Goal: Task Accomplishment & Management: Manage account settings

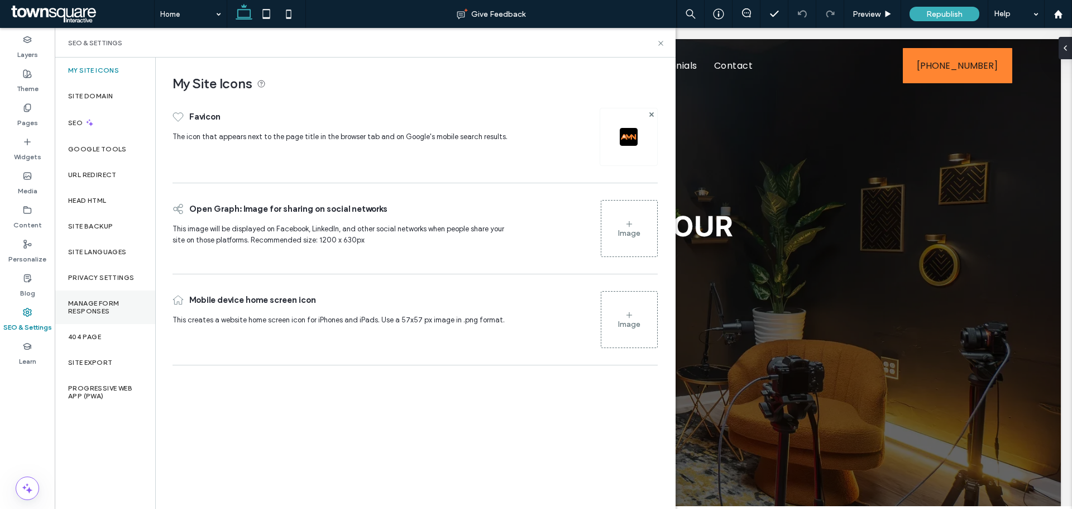
click at [104, 297] on div "Manage Form Responses" at bounding box center [105, 307] width 101 height 34
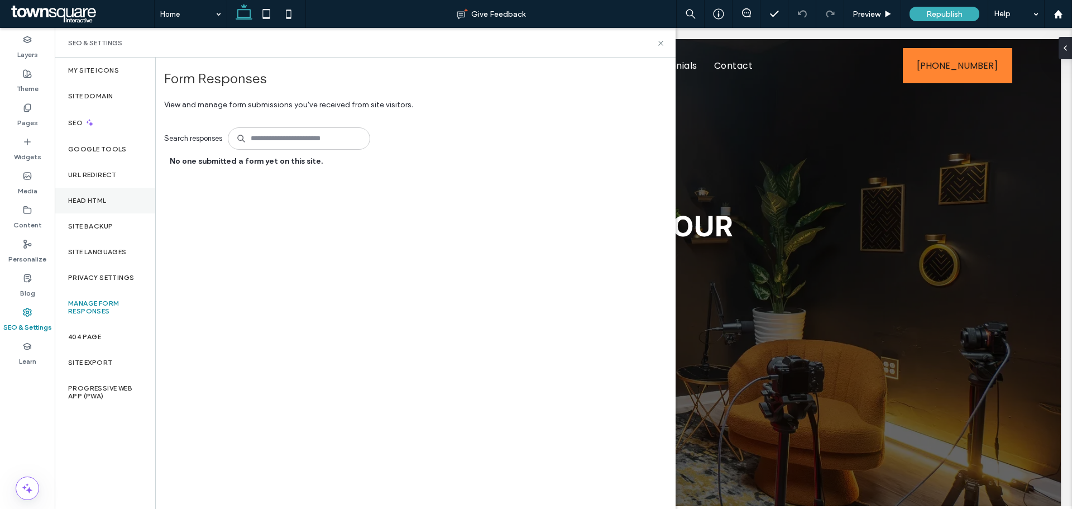
click at [92, 206] on div "Head HTML" at bounding box center [105, 201] width 101 height 26
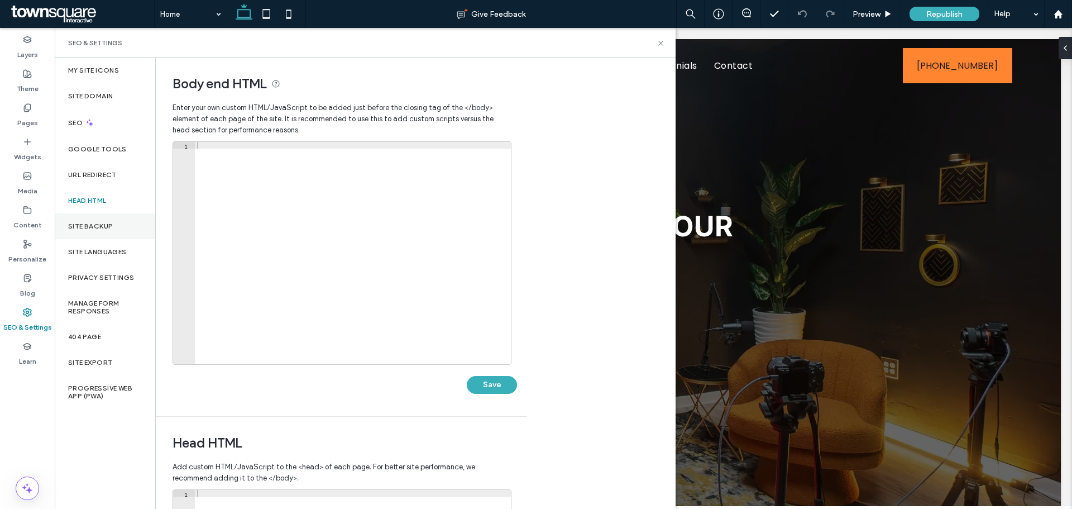
click at [87, 231] on div "Site Backup" at bounding box center [105, 226] width 101 height 26
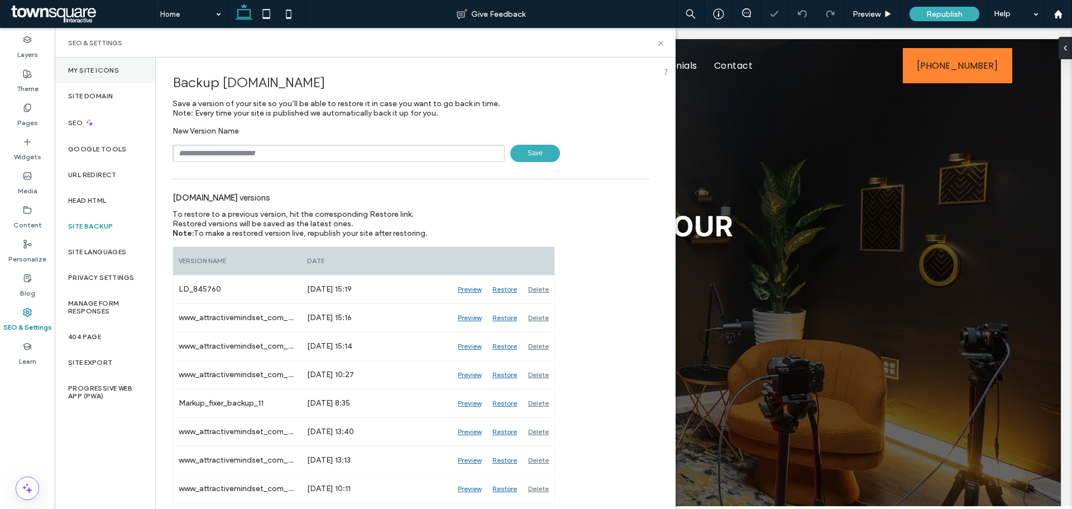
click at [72, 60] on div "My Site Icons" at bounding box center [105, 71] width 101 height 26
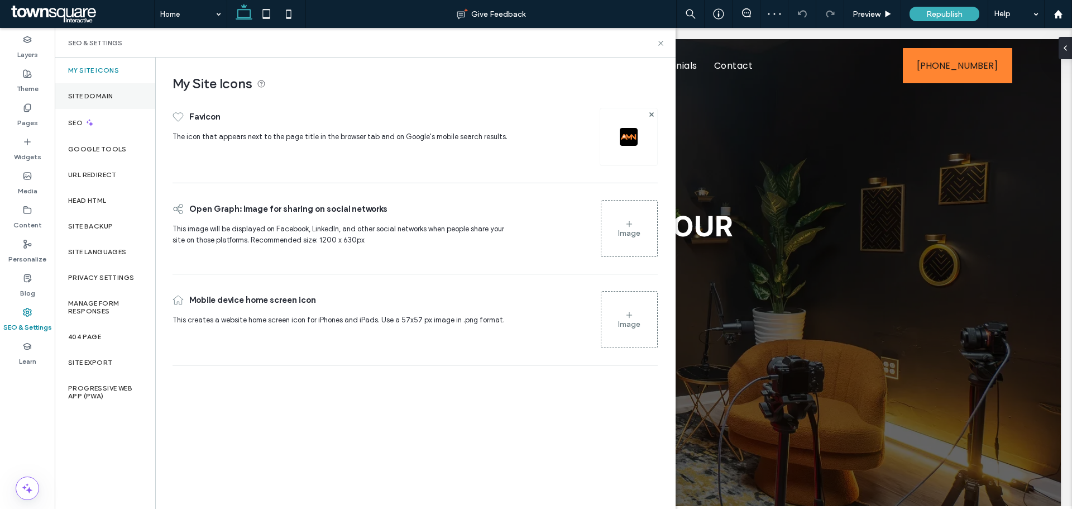
click at [80, 102] on div "Site Domain" at bounding box center [105, 96] width 101 height 26
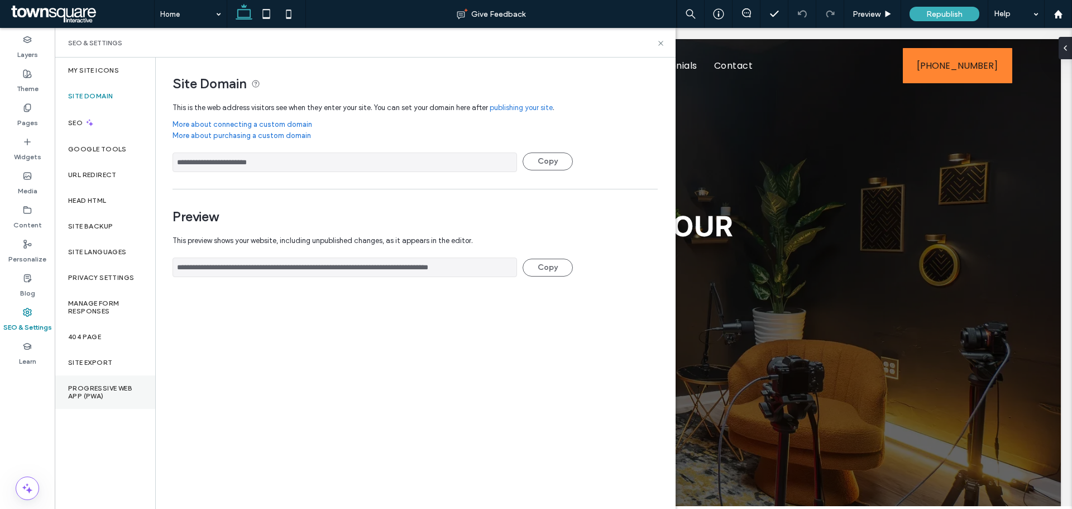
click at [104, 389] on label "Progressive Web App (PWA)" at bounding box center [105, 392] width 74 height 16
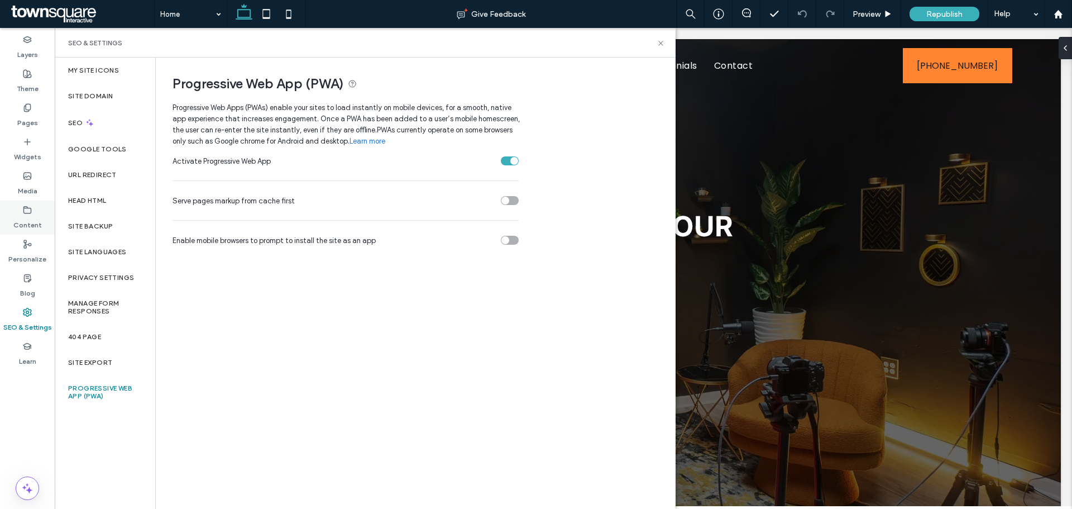
click at [24, 210] on use at bounding box center [27, 209] width 7 height 7
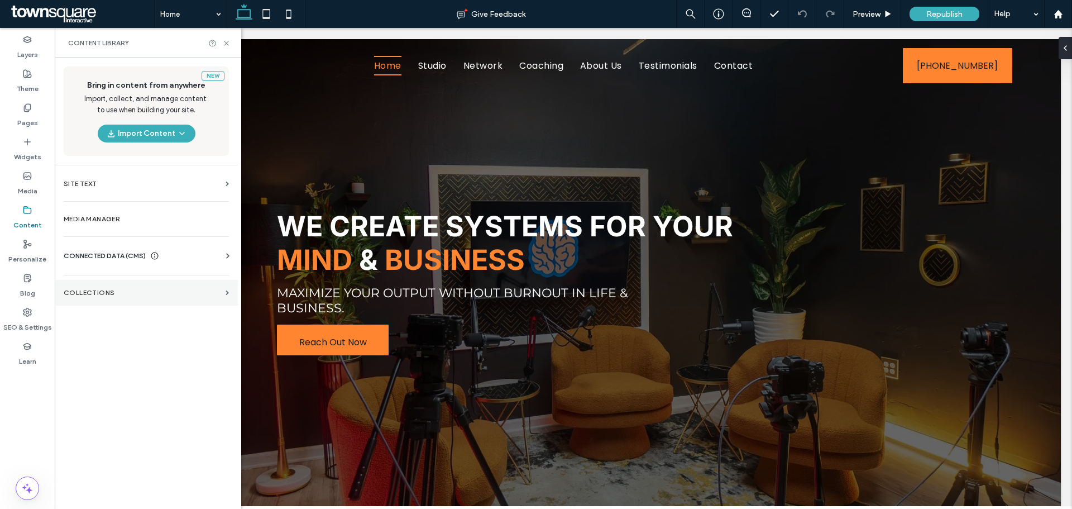
click at [118, 296] on section "Collections" at bounding box center [146, 293] width 183 height 26
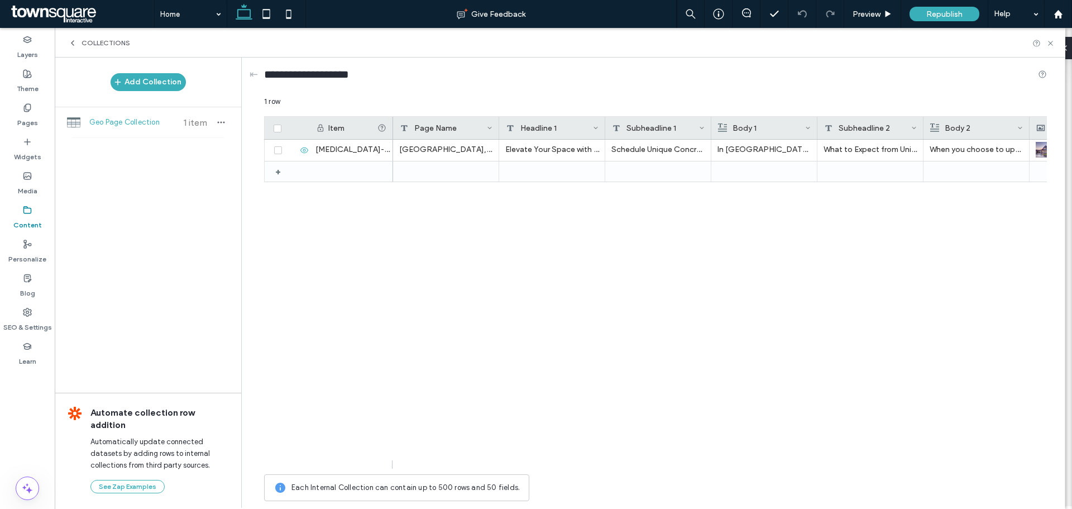
click at [66, 42] on div "Collections" at bounding box center [560, 43] width 1011 height 30
click at [77, 42] on div "Collections" at bounding box center [99, 43] width 62 height 9
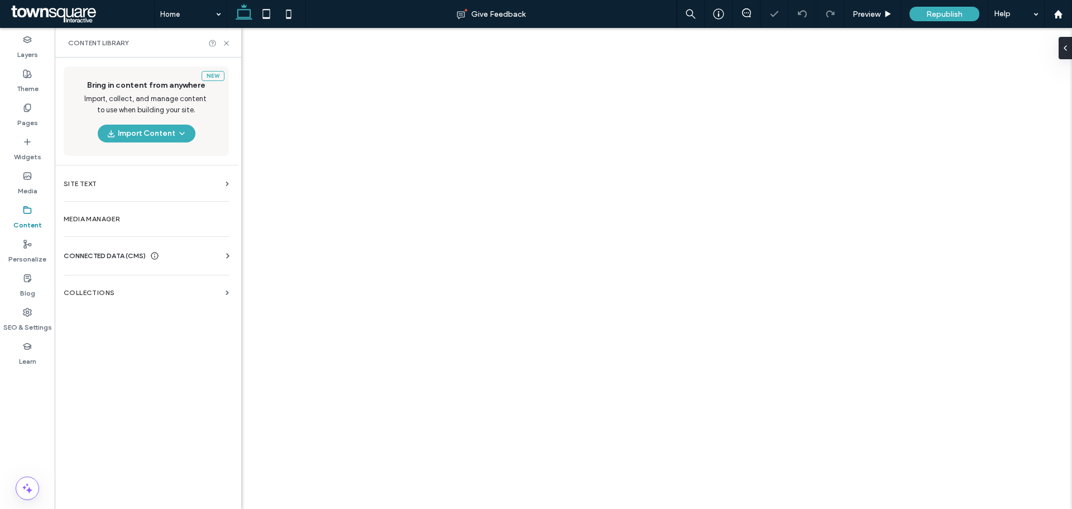
click at [92, 253] on span "CONNECTED DATA (CMS)" at bounding box center [105, 255] width 82 height 11
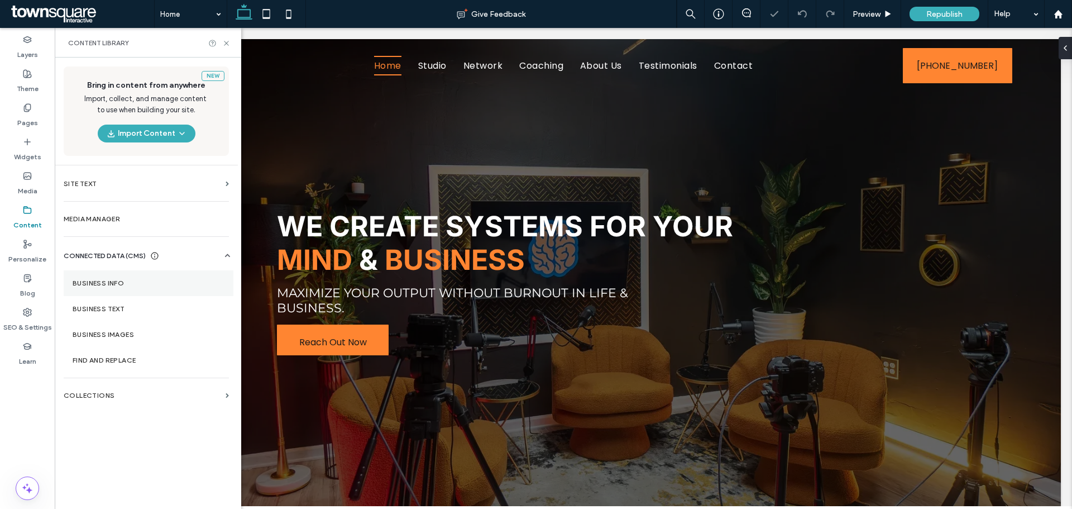
click at [89, 285] on label "Business Info" at bounding box center [149, 283] width 152 height 8
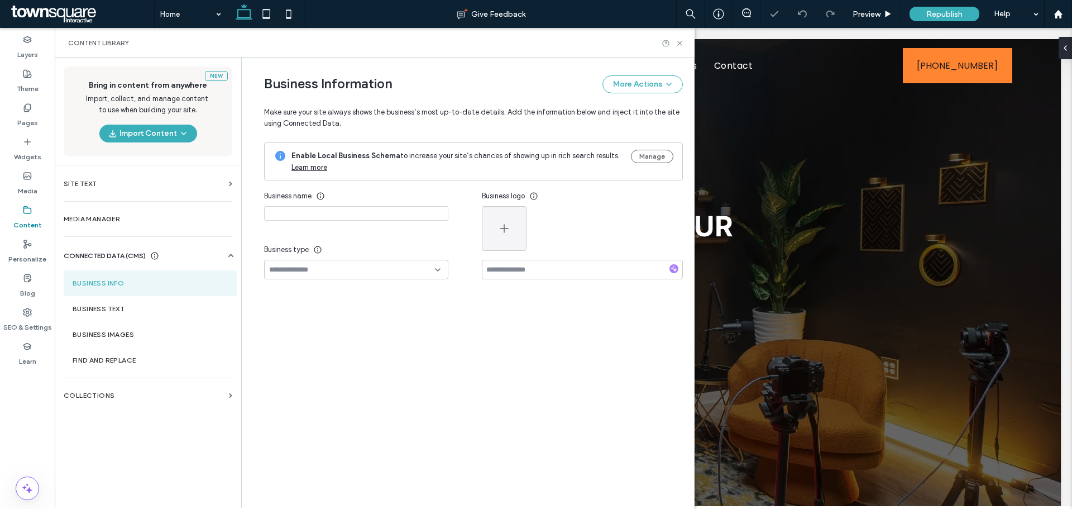
type input "**********"
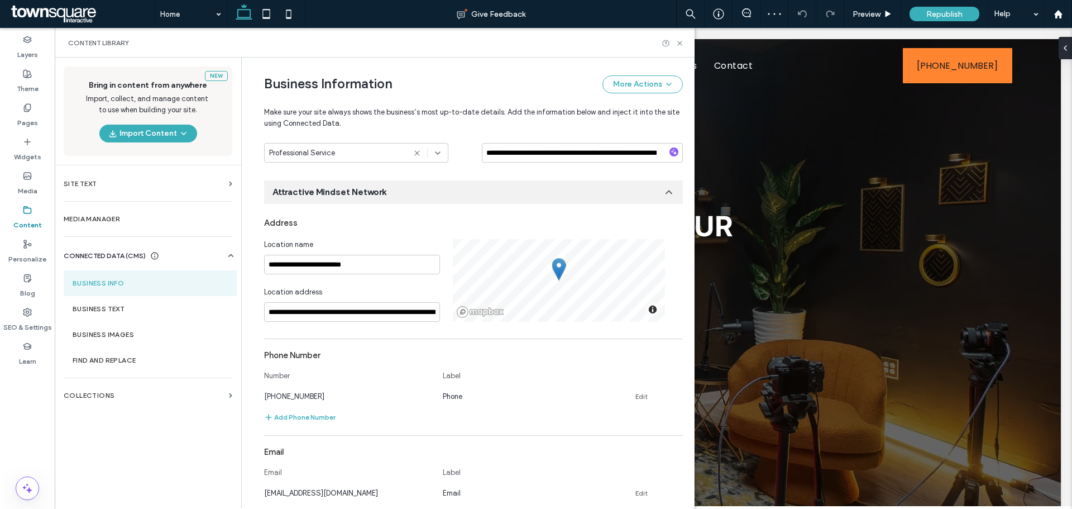
scroll to position [340, 0]
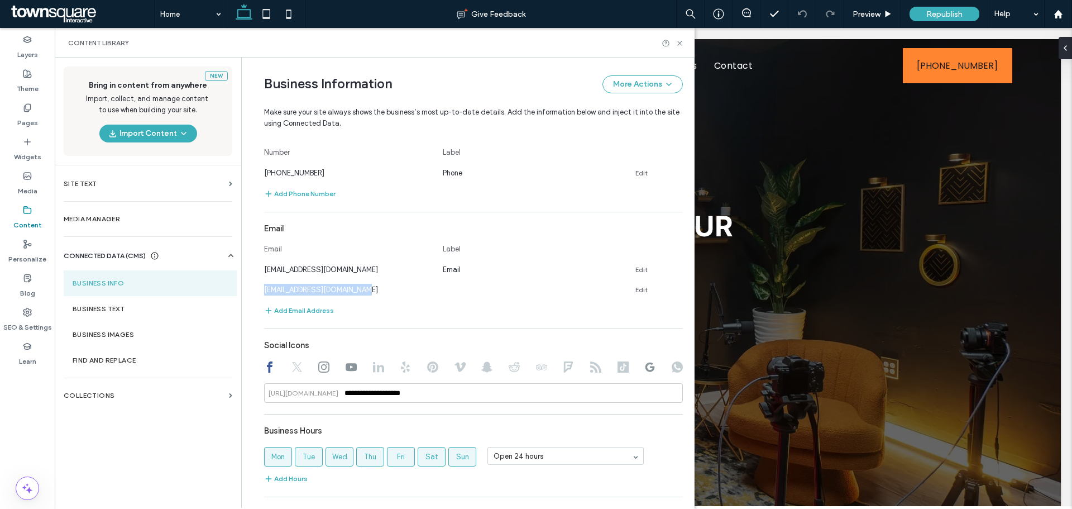
drag, startPoint x: 361, startPoint y: 290, endPoint x: 256, endPoint y: 291, distance: 104.4
click at [256, 291] on div "**********" at bounding box center [465, 156] width 436 height 878
copy span "[EMAIL_ADDRESS][DOMAIN_NAME]"
click at [635, 266] on link "Edit" at bounding box center [641, 269] width 12 height 9
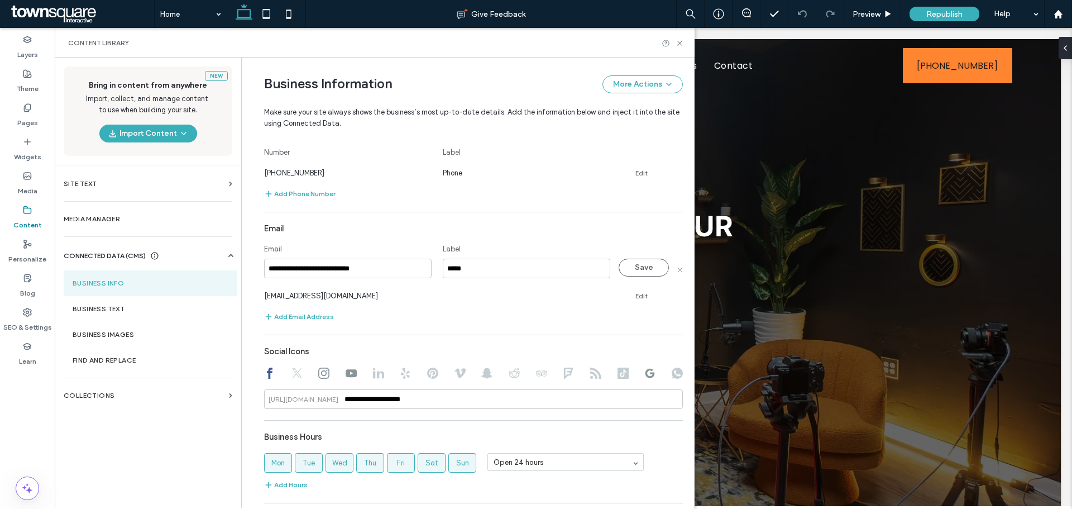
drag, startPoint x: 400, startPoint y: 273, endPoint x: 170, endPoint y: 258, distance: 230.5
click at [170, 258] on div "**********" at bounding box center [375, 283] width 640 height 450
type input "**********"
click at [650, 266] on button "Save" at bounding box center [644, 268] width 50 height 18
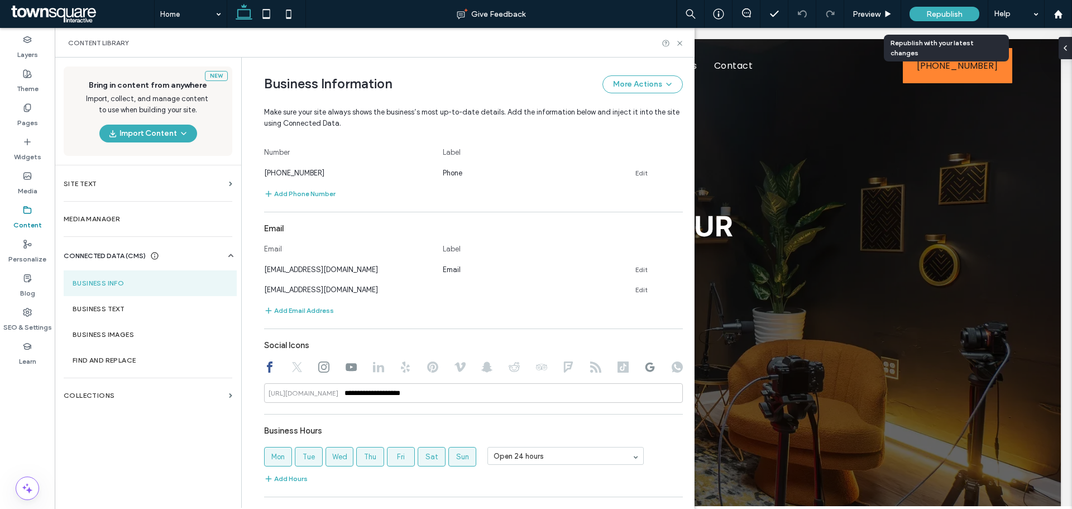
click at [949, 12] on span "Republish" at bounding box center [944, 13] width 36 height 9
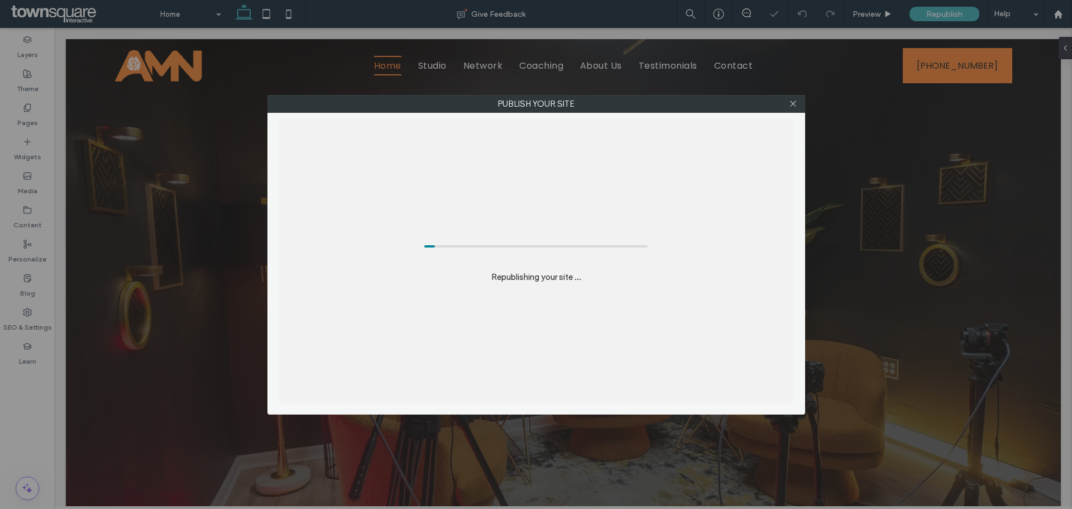
scroll to position [0, 0]
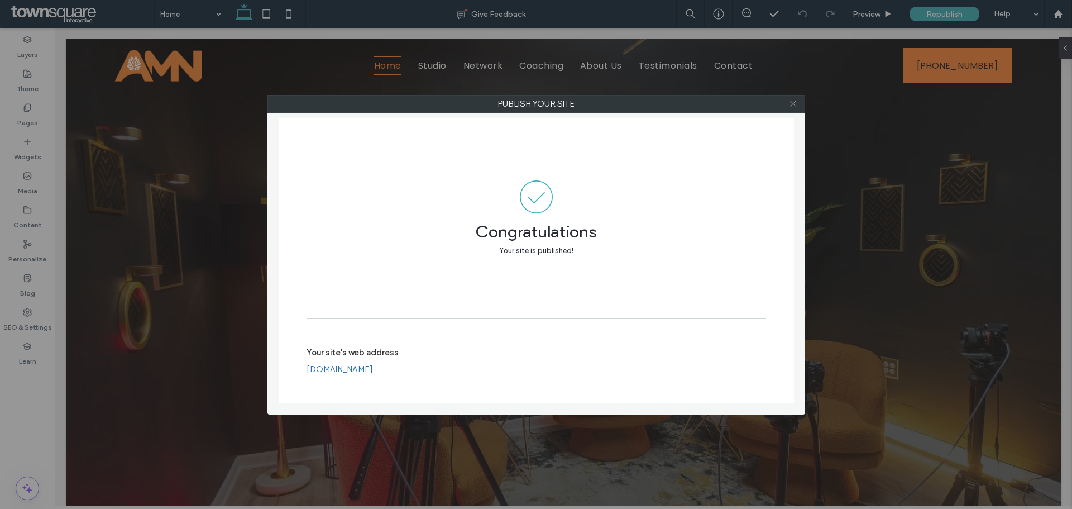
click at [789, 101] on icon at bounding box center [793, 103] width 8 height 8
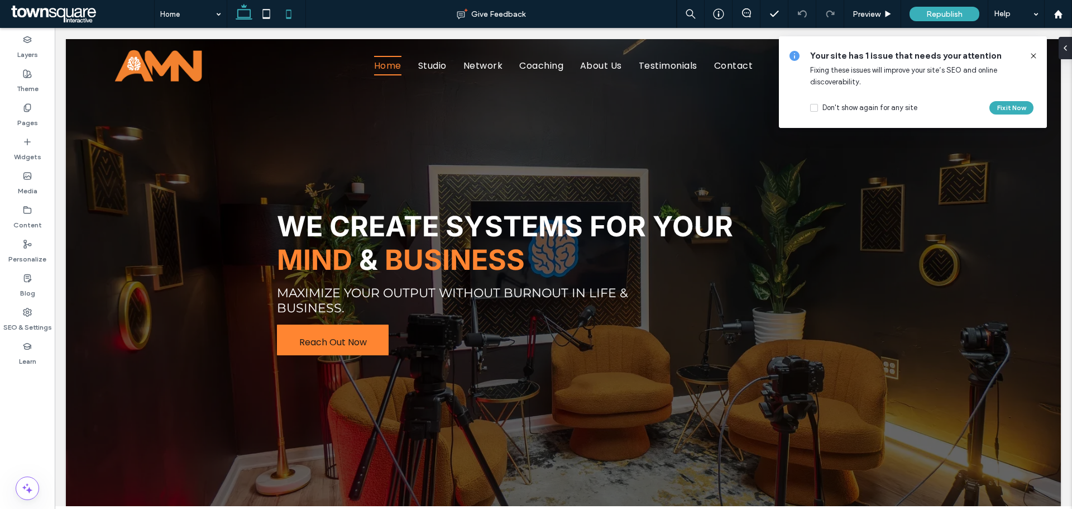
click at [284, 15] on icon at bounding box center [288, 14] width 22 height 22
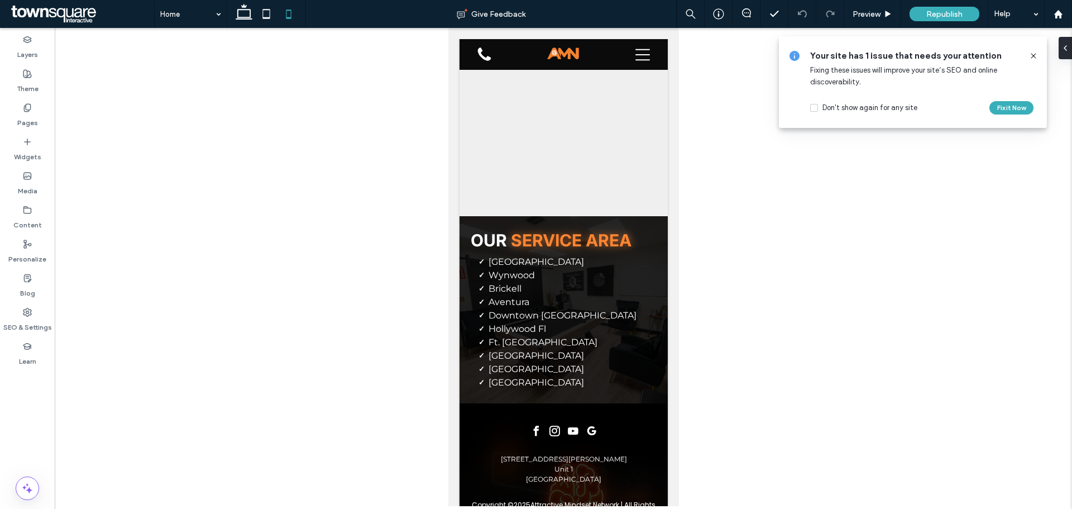
scroll to position [3528, 0]
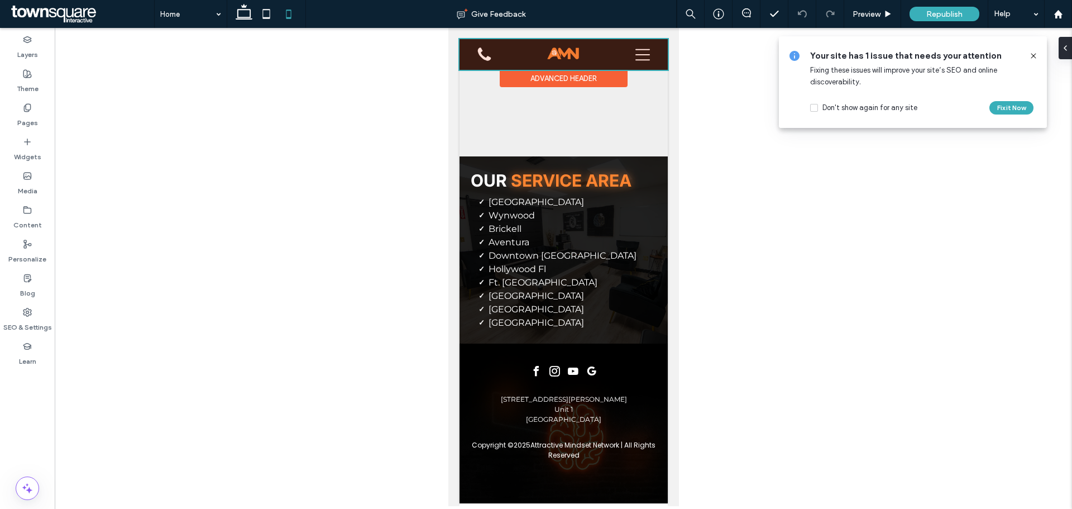
click at [630, 59] on div at bounding box center [563, 54] width 208 height 31
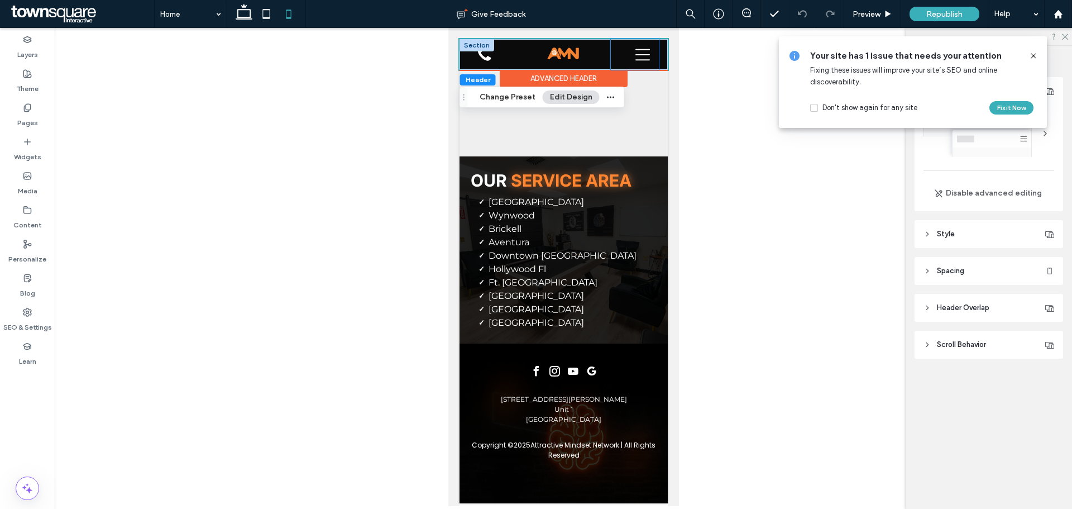
click at [642, 53] on div at bounding box center [634, 54] width 48 height 31
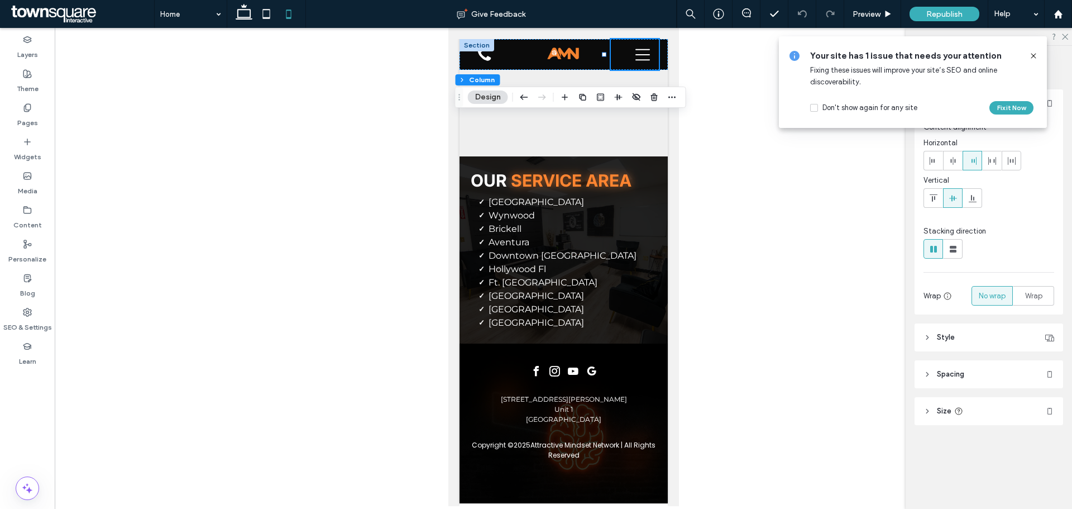
click at [691, 160] on div at bounding box center [563, 267] width 1017 height 478
click at [171, 151] on div at bounding box center [563, 267] width 1017 height 478
click at [30, 114] on label "Pages" at bounding box center [27, 120] width 21 height 16
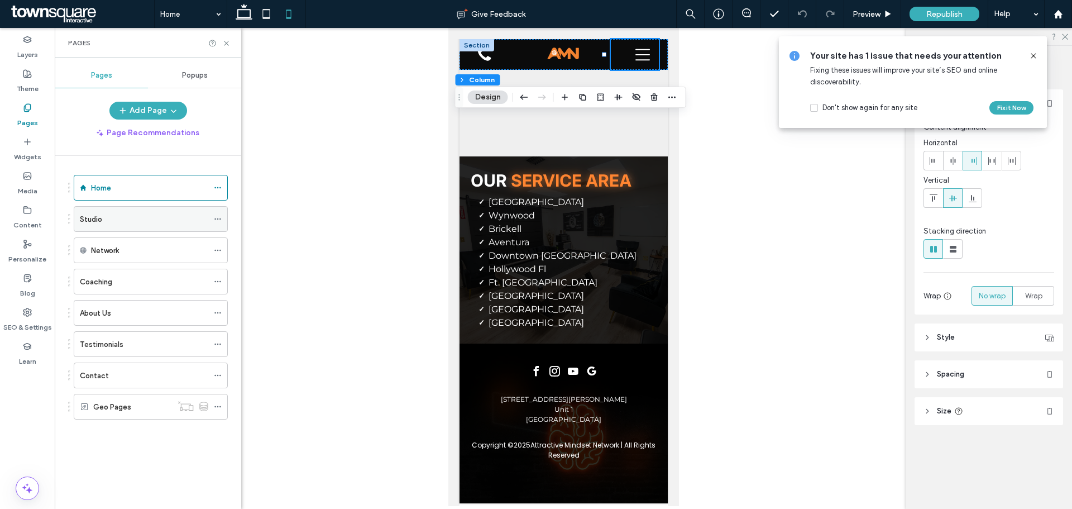
click at [138, 217] on div "Studio" at bounding box center [144, 219] width 128 height 12
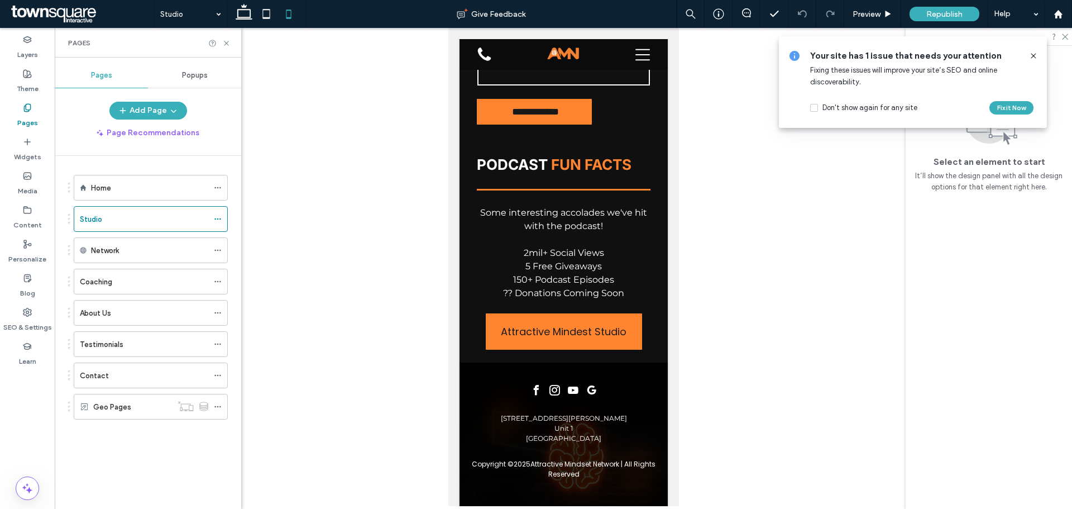
scroll to position [2566, 0]
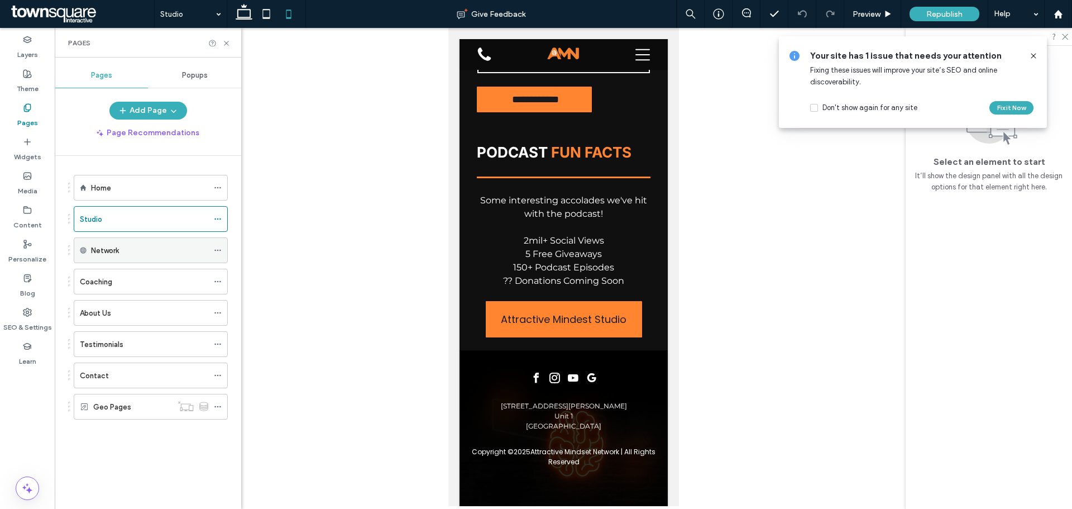
click at [108, 258] on div "Network" at bounding box center [149, 250] width 117 height 25
click at [118, 251] on label "Network" at bounding box center [105, 251] width 28 height 20
click at [100, 246] on label "Network" at bounding box center [105, 251] width 28 height 20
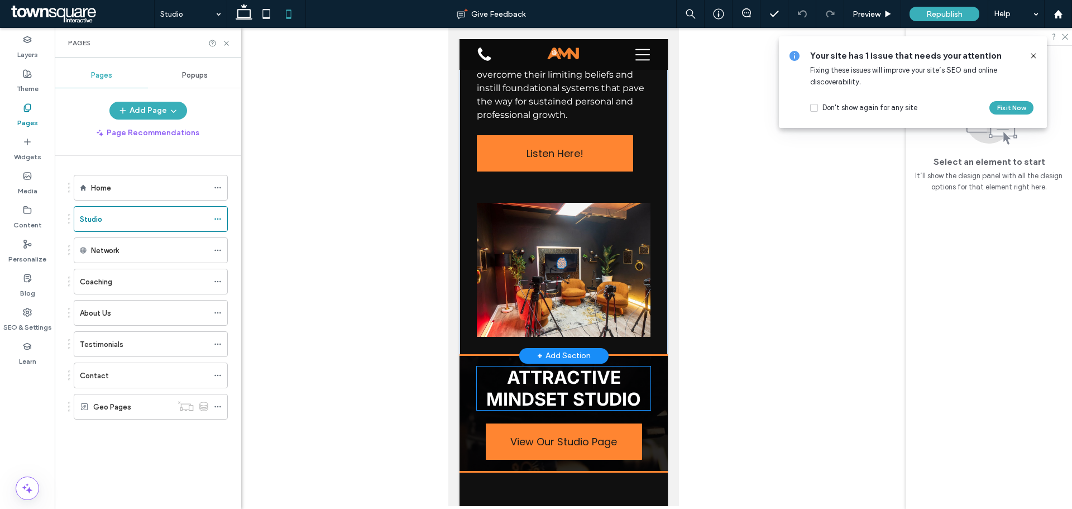
scroll to position [0, 0]
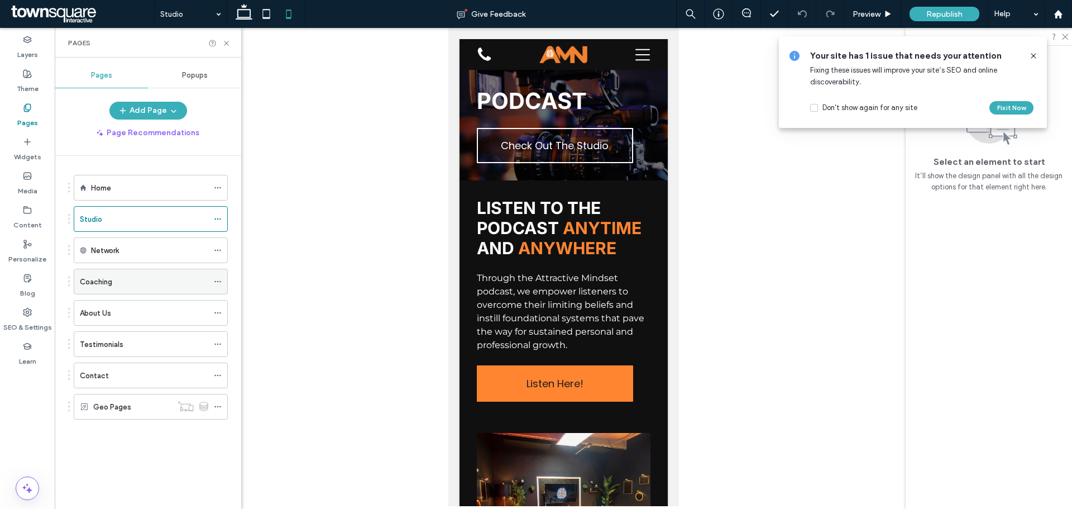
click at [104, 281] on label "Coaching" at bounding box center [96, 282] width 32 height 20
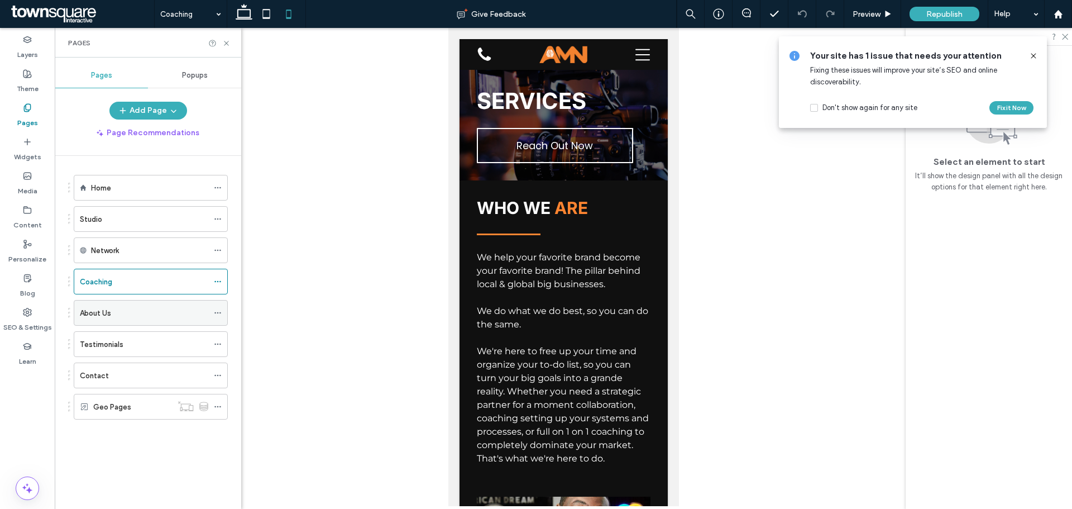
click at [99, 310] on label "About Us" at bounding box center [95, 313] width 31 height 20
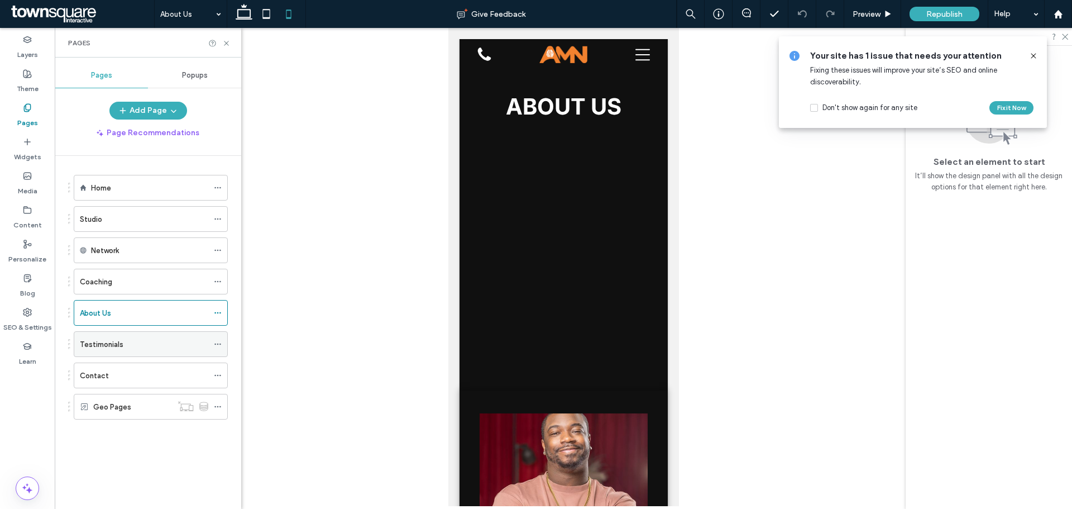
click at [102, 349] on label "Testimonials" at bounding box center [102, 344] width 44 height 20
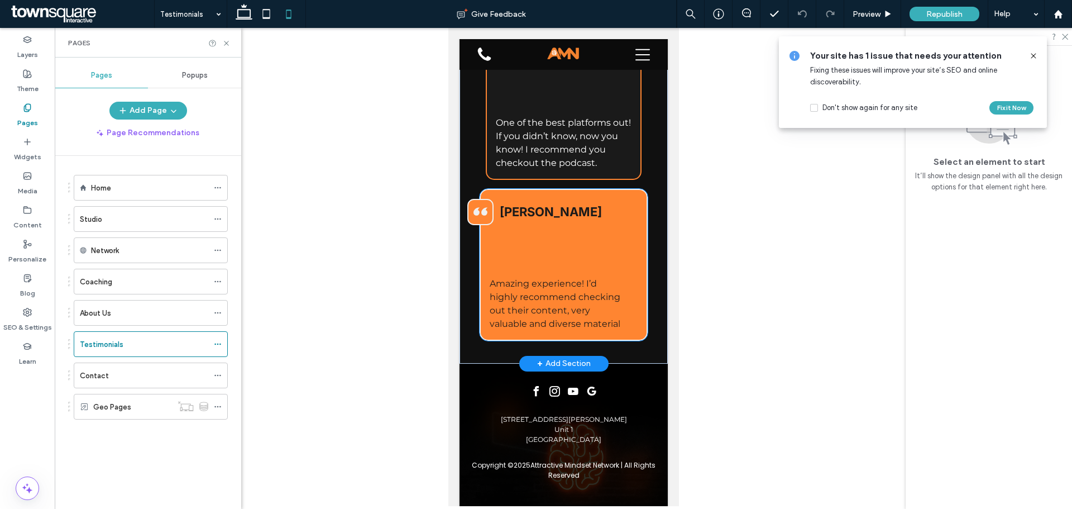
scroll to position [1441, 0]
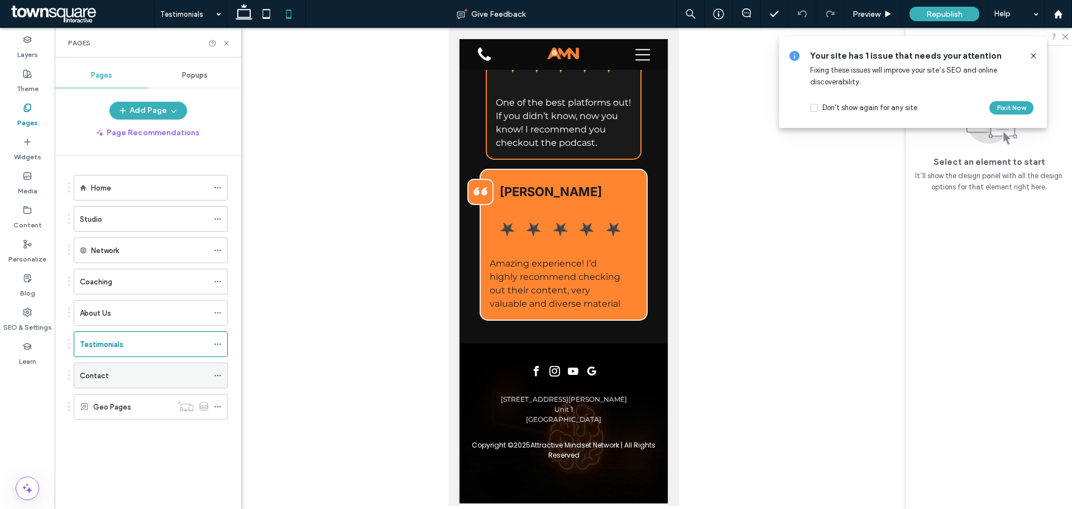
click at [114, 371] on div "Contact" at bounding box center [144, 376] width 128 height 12
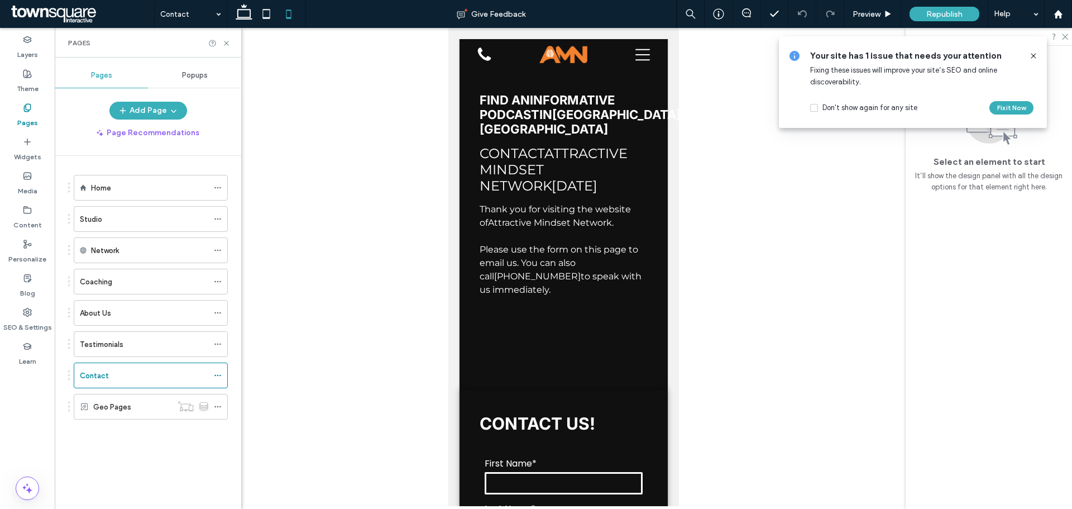
click at [311, 176] on div at bounding box center [563, 267] width 1017 height 478
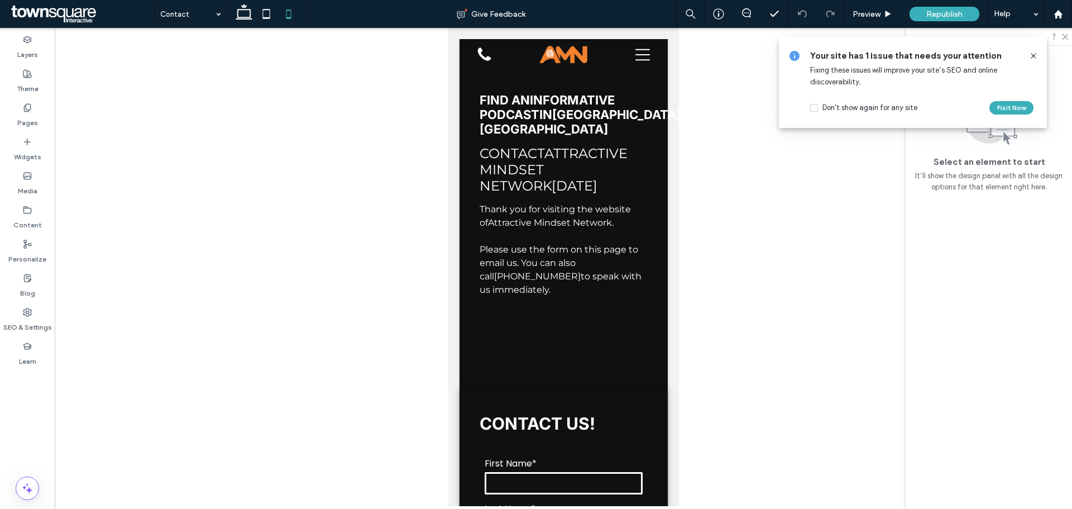
click at [1033, 56] on icon at bounding box center [1033, 55] width 9 height 9
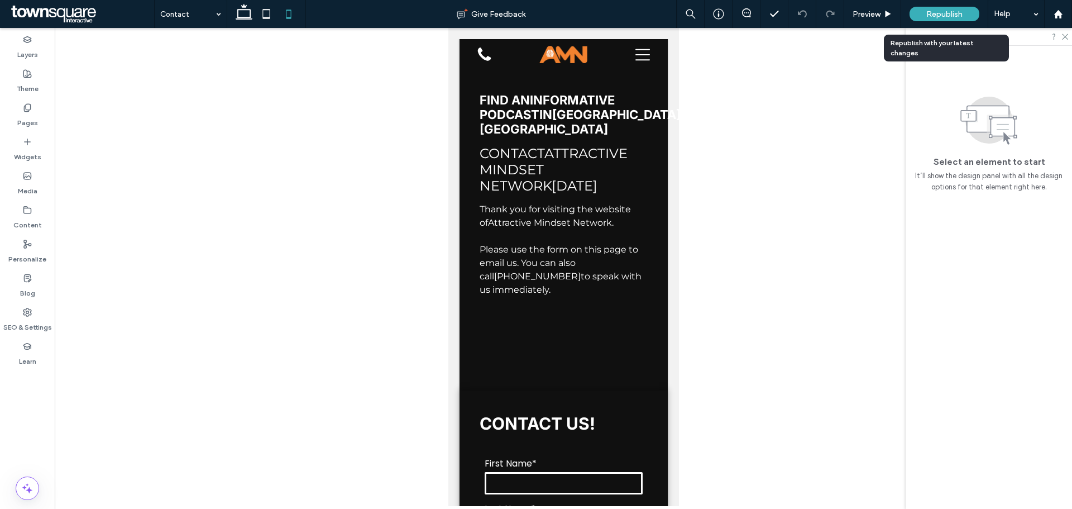
click at [946, 15] on span "Republish" at bounding box center [944, 13] width 36 height 9
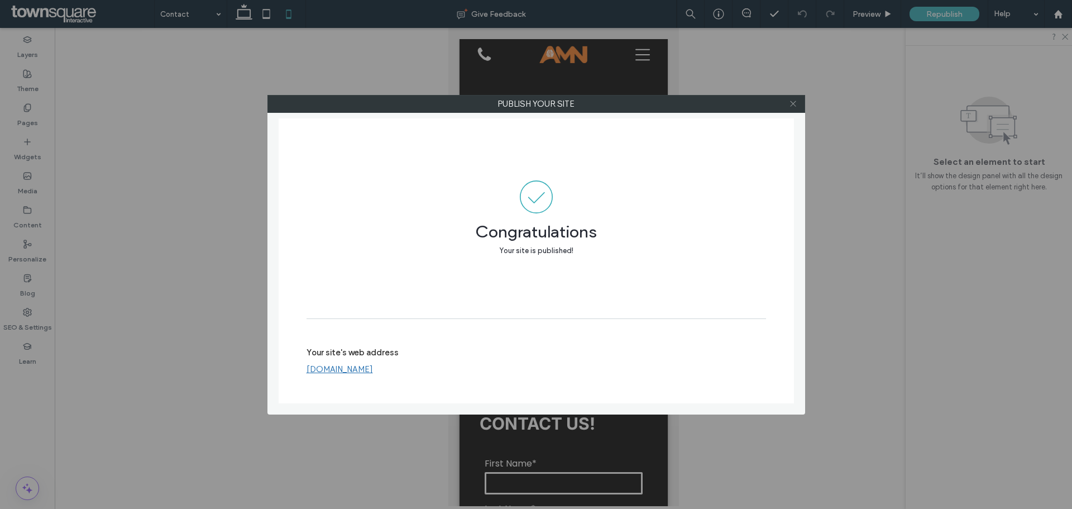
click at [796, 106] on icon at bounding box center [793, 103] width 8 height 8
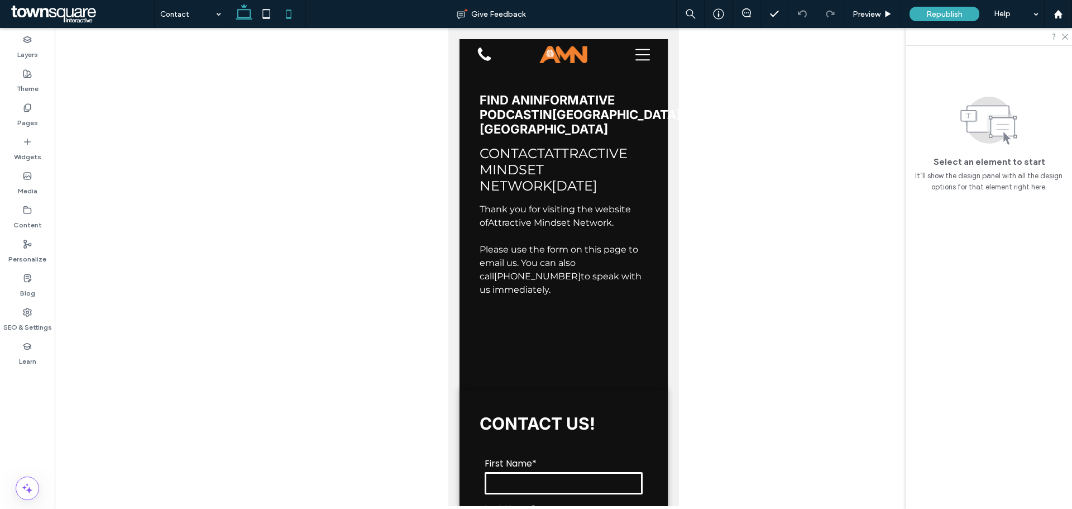
click at [245, 11] on icon at bounding box center [244, 14] width 22 height 22
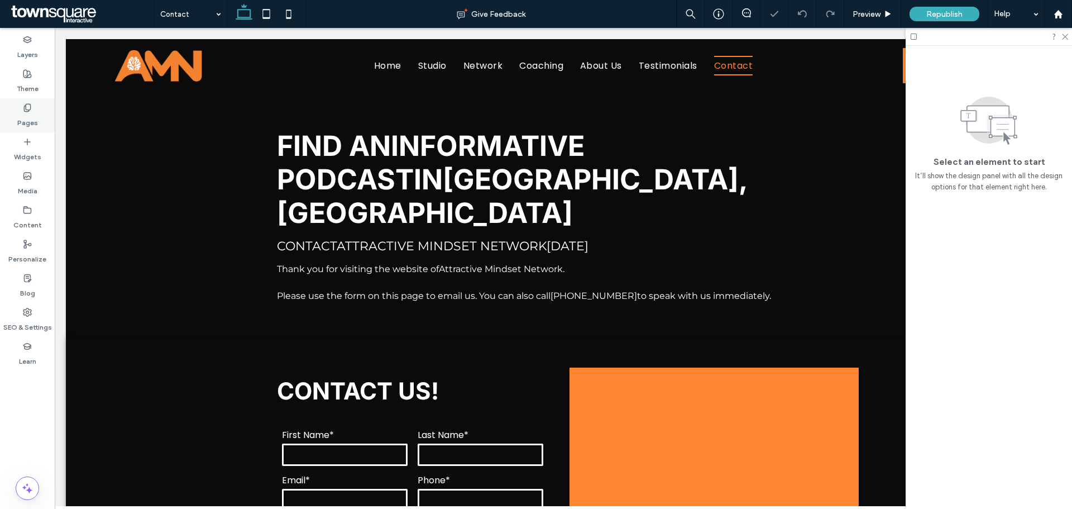
click at [26, 117] on label "Pages" at bounding box center [27, 120] width 21 height 16
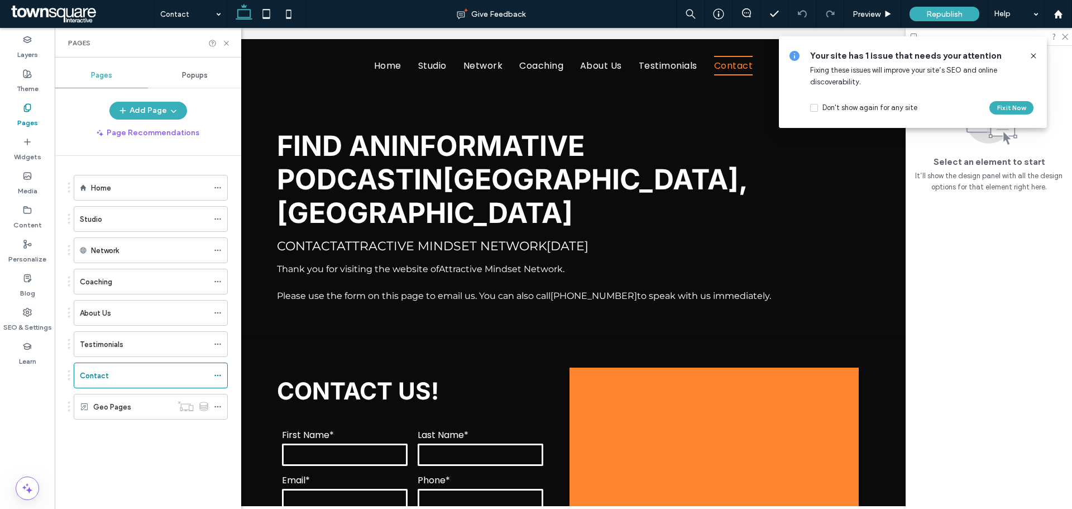
click at [1038, 57] on div "Your site has 1 issue that needs your attention Fixing these issues will improv…" at bounding box center [913, 82] width 268 height 92
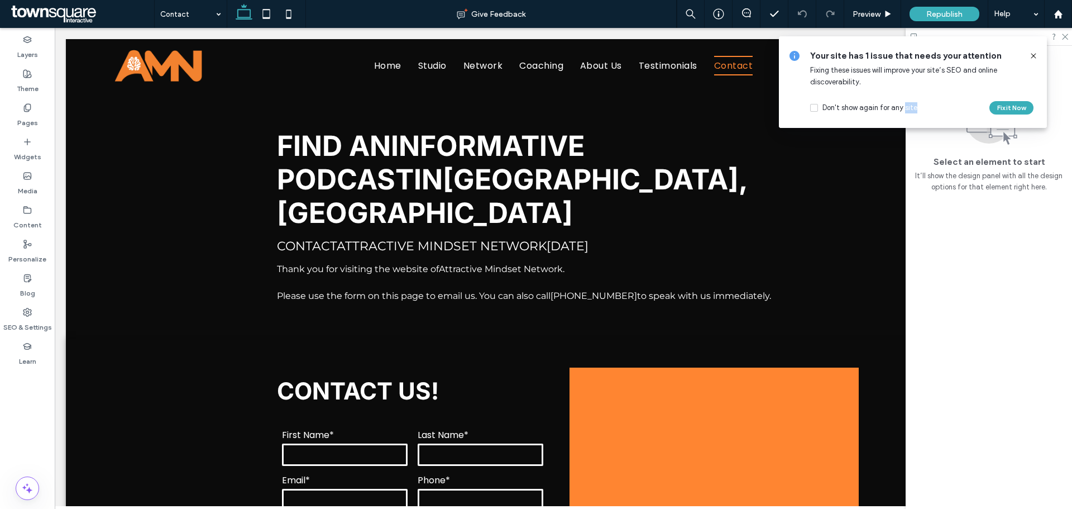
click at [1038, 58] on div "Your site has 1 issue that needs your attention Fixing these issues will improv…" at bounding box center [913, 82] width 268 height 92
click at [1035, 55] on use at bounding box center [1033, 55] width 5 height 5
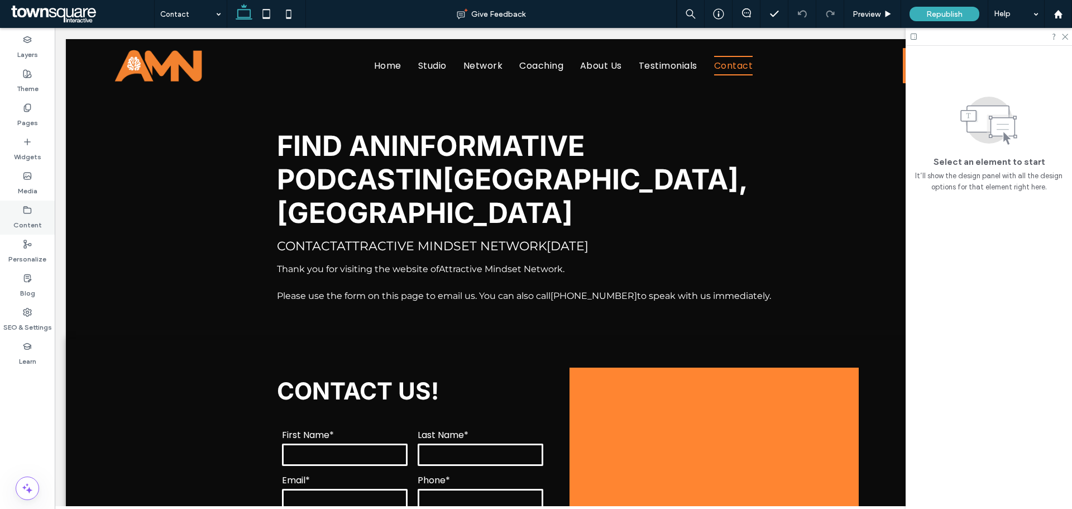
drag, startPoint x: 25, startPoint y: 212, endPoint x: 28, endPoint y: 207, distance: 6.2
click at [26, 212] on icon at bounding box center [27, 209] width 9 height 9
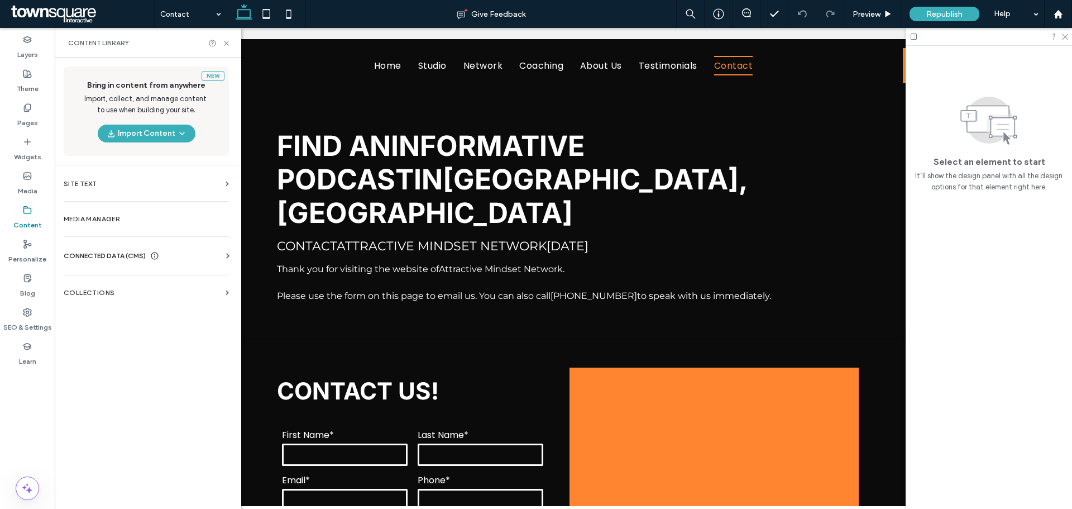
click at [79, 262] on div "Business Info Business Text Business Images Find and Replace" at bounding box center [149, 265] width 170 height 9
click at [88, 255] on span "CONNECTED DATA (CMS)" at bounding box center [105, 255] width 82 height 11
click at [114, 285] on label "Business Info" at bounding box center [149, 283] width 152 height 8
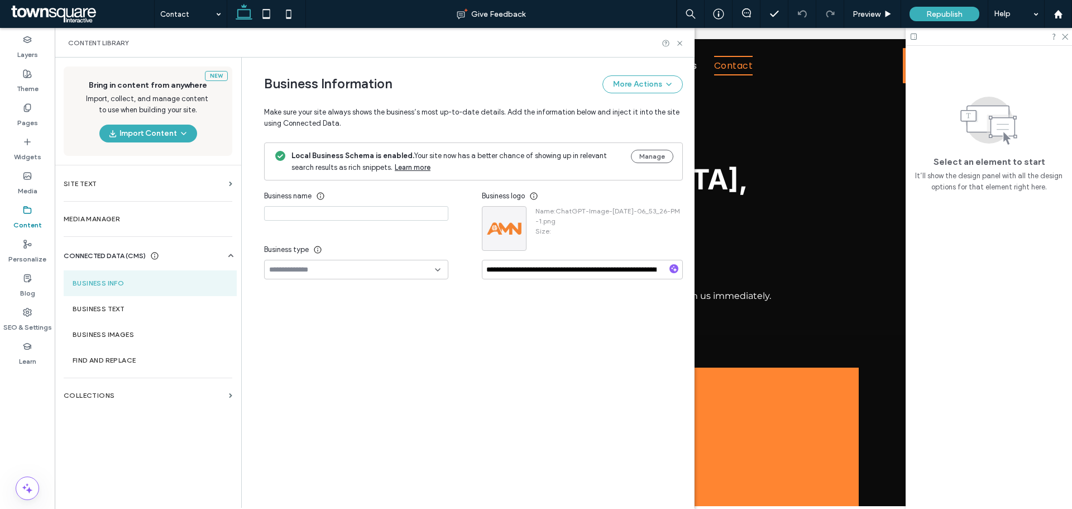
type input "**********"
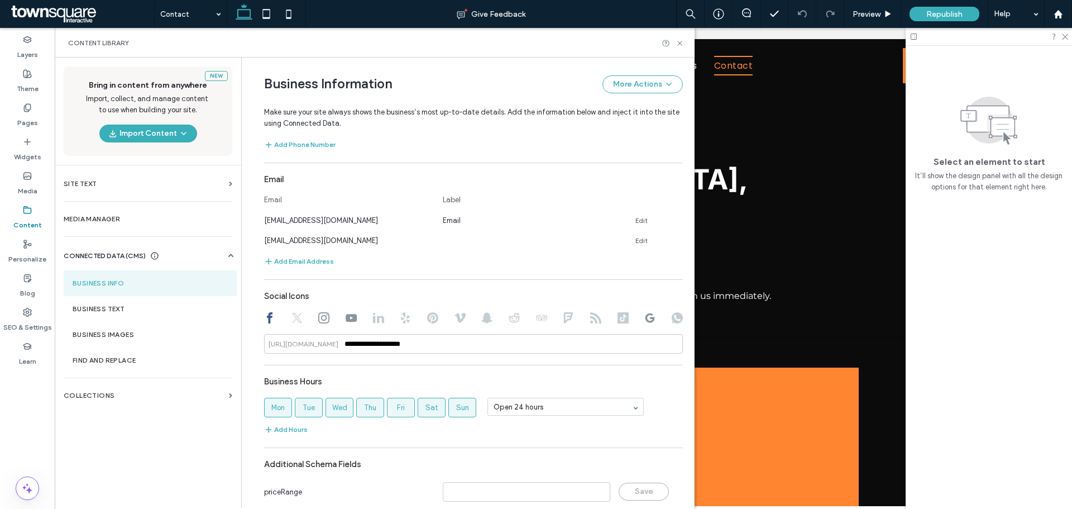
scroll to position [391, 0]
click at [354, 218] on div "[EMAIL_ADDRESS][DOMAIN_NAME]" at bounding box center [348, 219] width 168 height 12
drag, startPoint x: 357, startPoint y: 218, endPoint x: 257, endPoint y: 218, distance: 100.5
click at [257, 218] on div "**********" at bounding box center [465, 106] width 436 height 878
copy span "[EMAIL_ADDRESS][DOMAIN_NAME]"
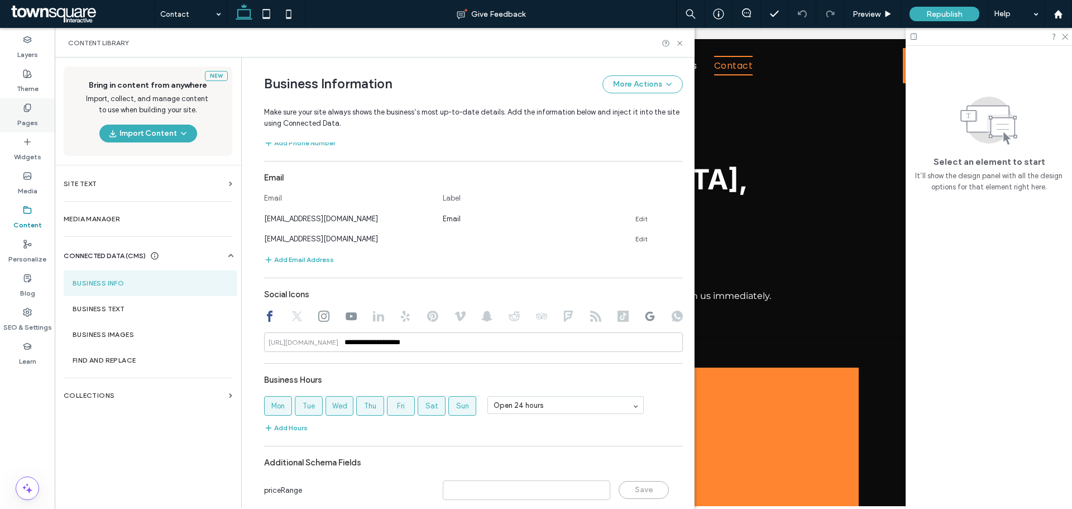
click at [28, 111] on use at bounding box center [27, 107] width 6 height 7
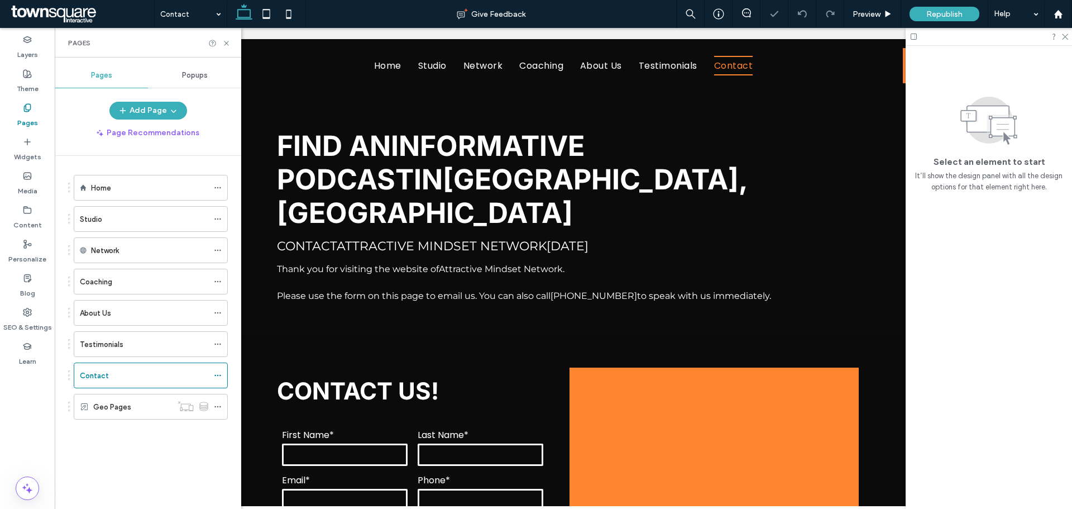
click at [106, 173] on div "Home Studio Network Coaching About Us Testimonials Contact Geo Pages" at bounding box center [144, 294] width 168 height 250
click at [105, 174] on div "Home Studio Network Coaching About Us Testimonials Contact Geo Pages" at bounding box center [144, 294] width 168 height 250
click at [110, 186] on label "Home" at bounding box center [101, 188] width 20 height 20
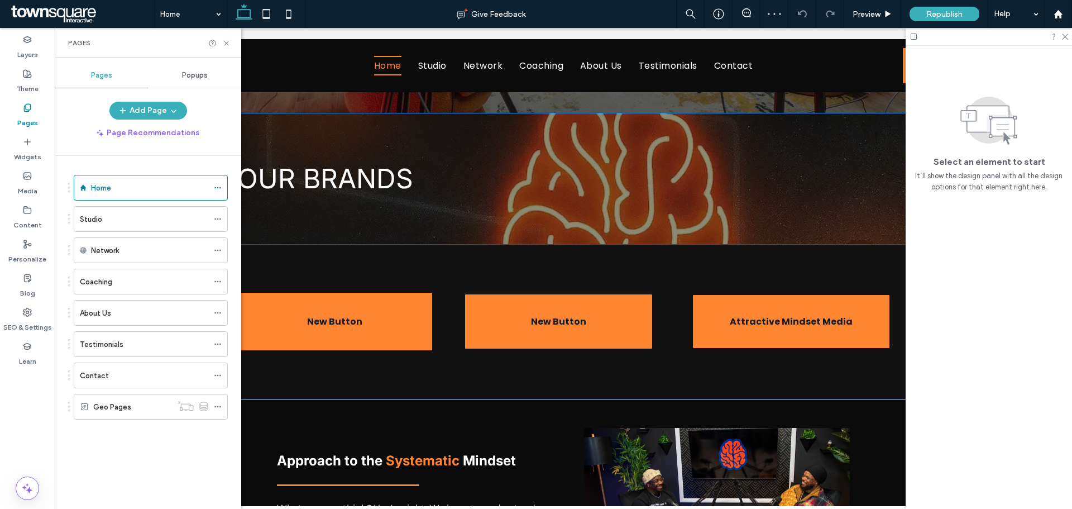
scroll to position [391, 0]
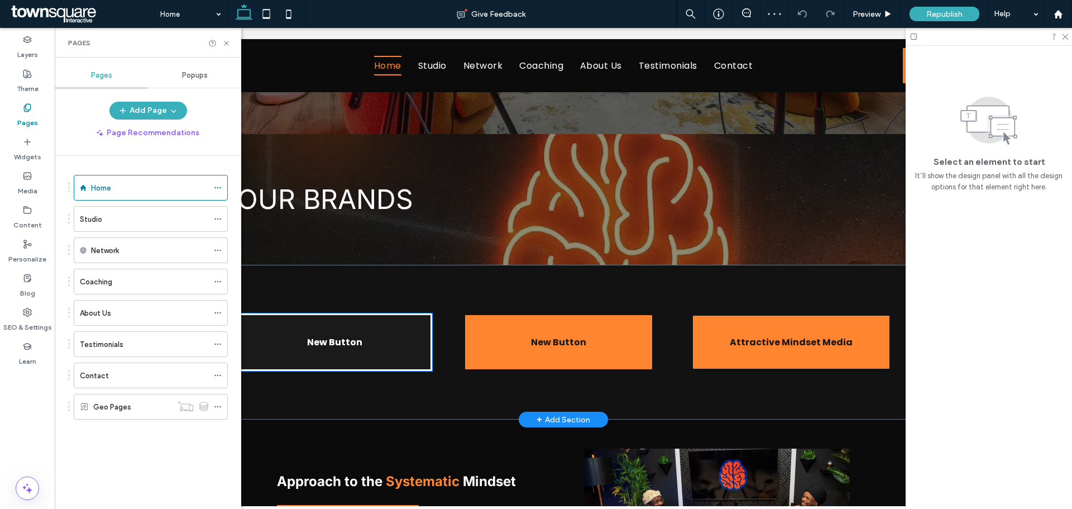
click at [332, 344] on span "New Button" at bounding box center [334, 342] width 55 height 14
click at [332, 344] on div "New Button" at bounding box center [334, 342] width 195 height 58
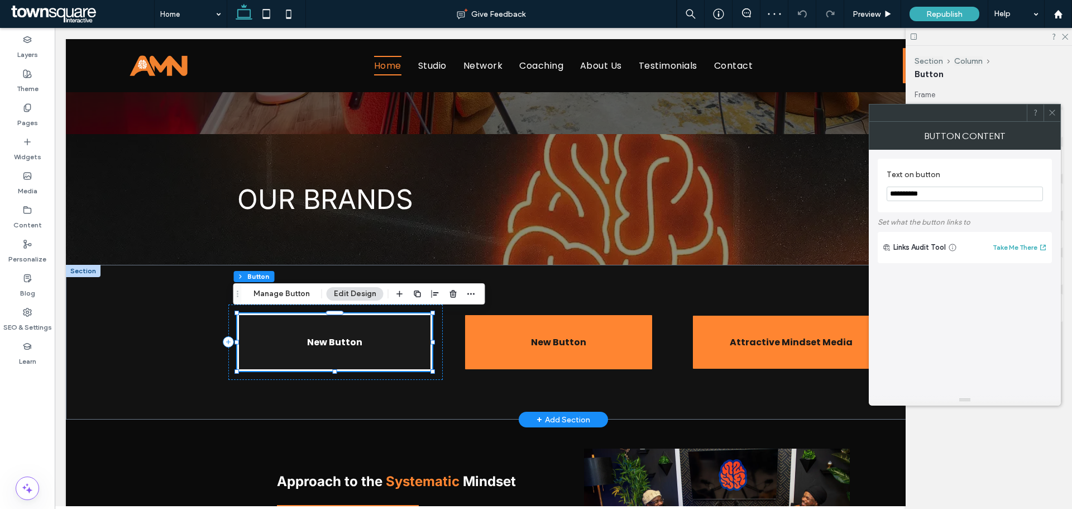
type input "**"
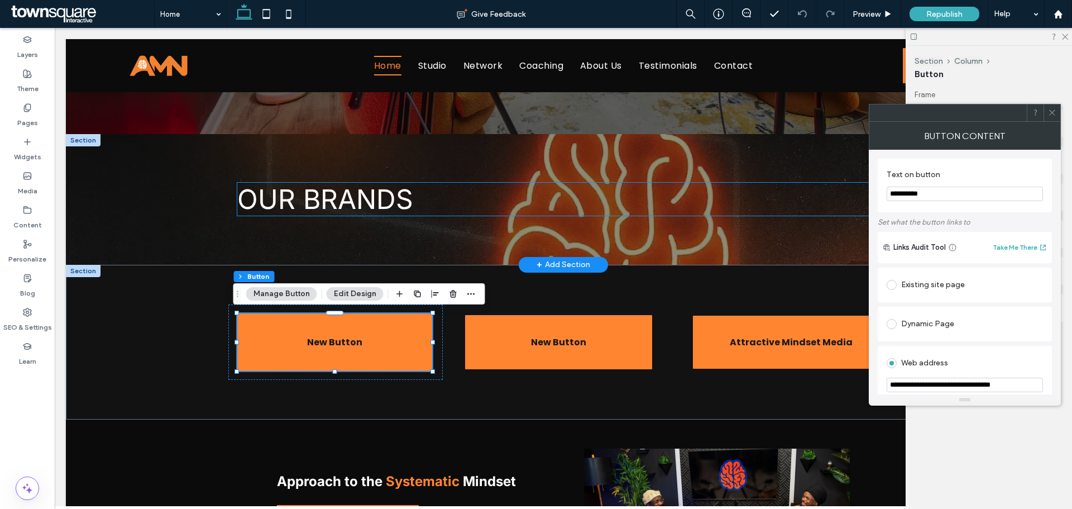
drag, startPoint x: 1007, startPoint y: 221, endPoint x: 848, endPoint y: 207, distance: 159.2
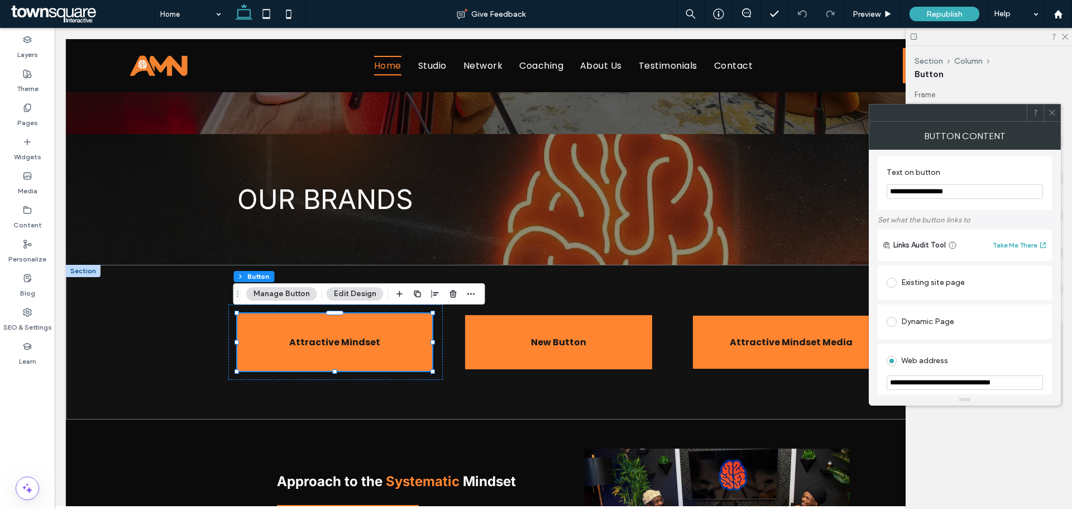
scroll to position [0, 0]
type input "**********"
drag, startPoint x: 1055, startPoint y: 112, endPoint x: 780, endPoint y: 219, distance: 295.2
click at [1055, 112] on icon at bounding box center [1052, 112] width 8 height 8
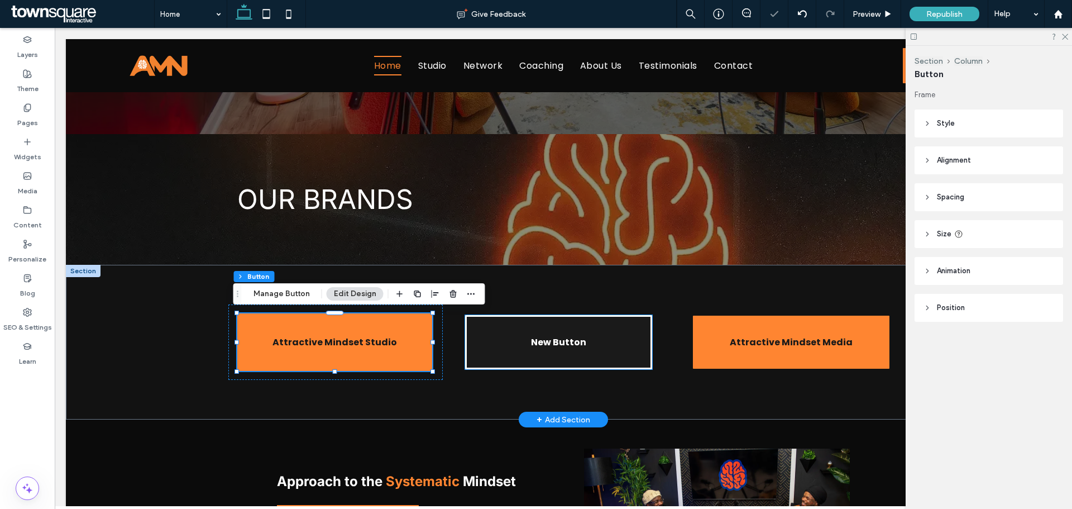
click at [549, 343] on span "New Button" at bounding box center [558, 342] width 55 height 14
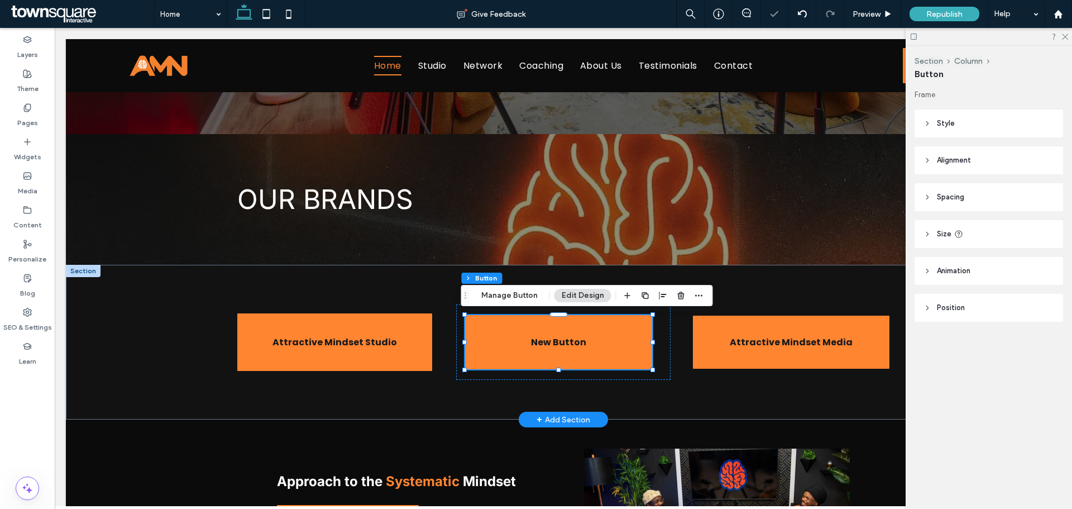
type input "**"
click at [530, 296] on button "Manage Button" at bounding box center [509, 295] width 71 height 13
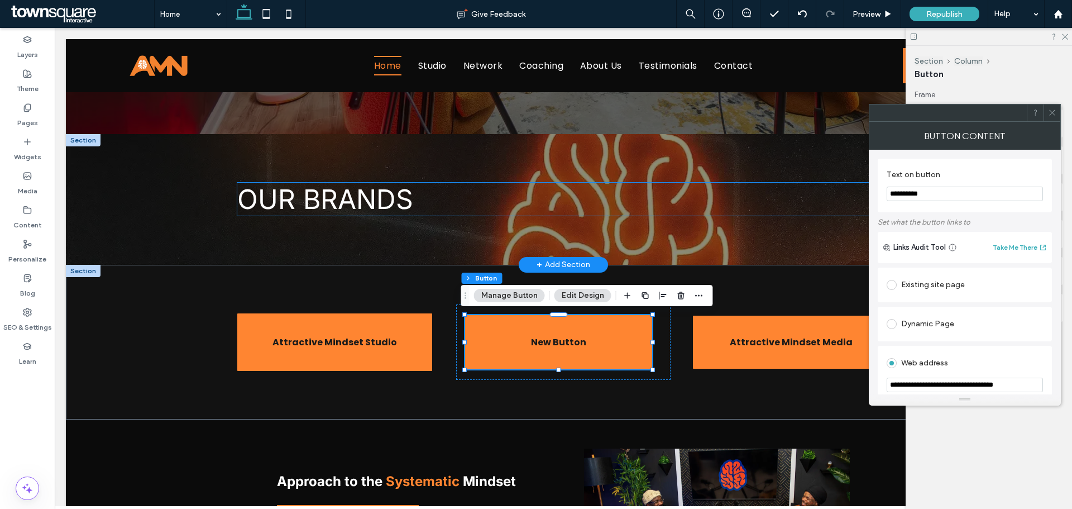
drag, startPoint x: 933, startPoint y: 226, endPoint x: 810, endPoint y: 198, distance: 126.0
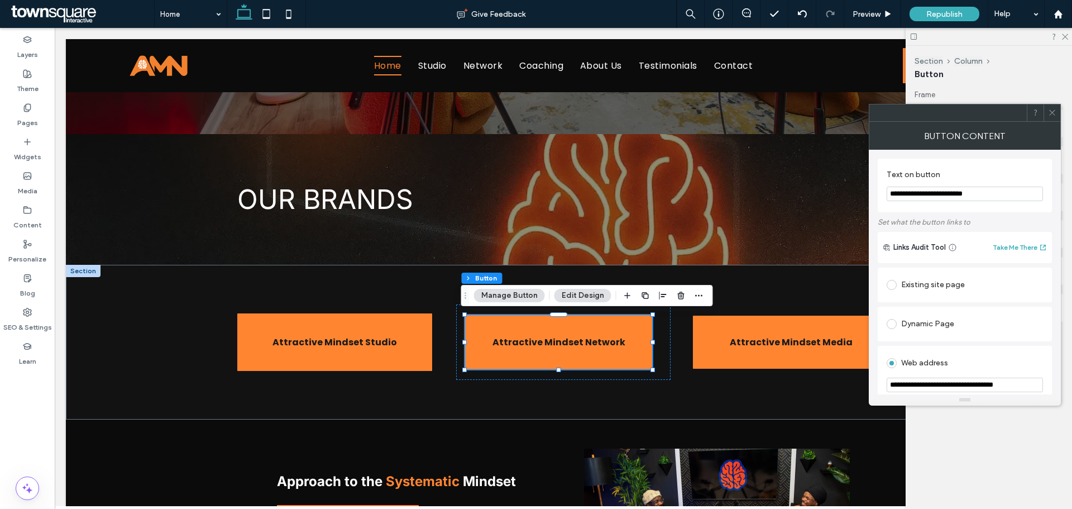
type input "**********"
click at [1054, 116] on icon at bounding box center [1052, 112] width 8 height 8
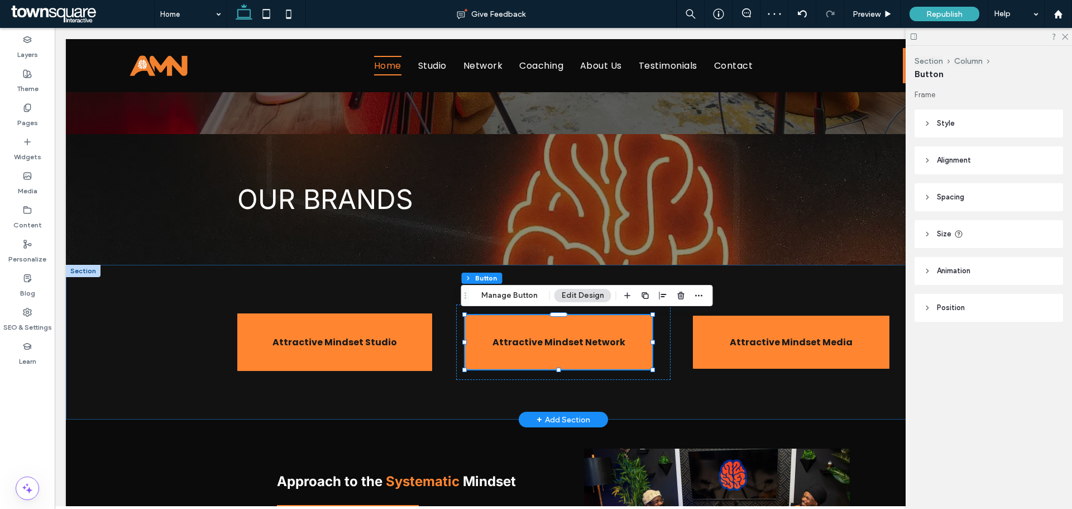
click at [746, 295] on div "Attractive Mindset Studio Attractive Mindset Network Attractive Mindset Media" at bounding box center [563, 342] width 670 height 155
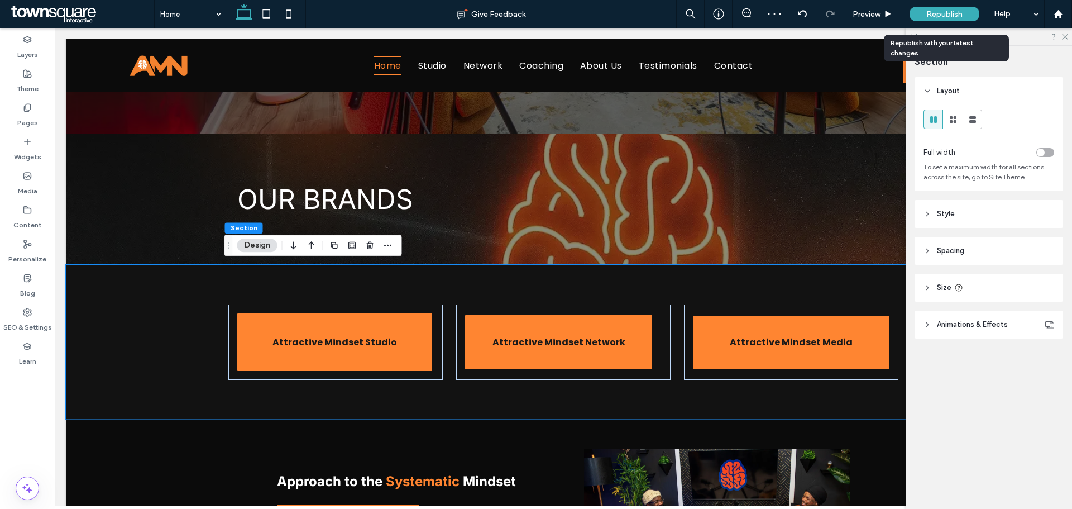
click at [951, 12] on span "Republish" at bounding box center [944, 13] width 36 height 9
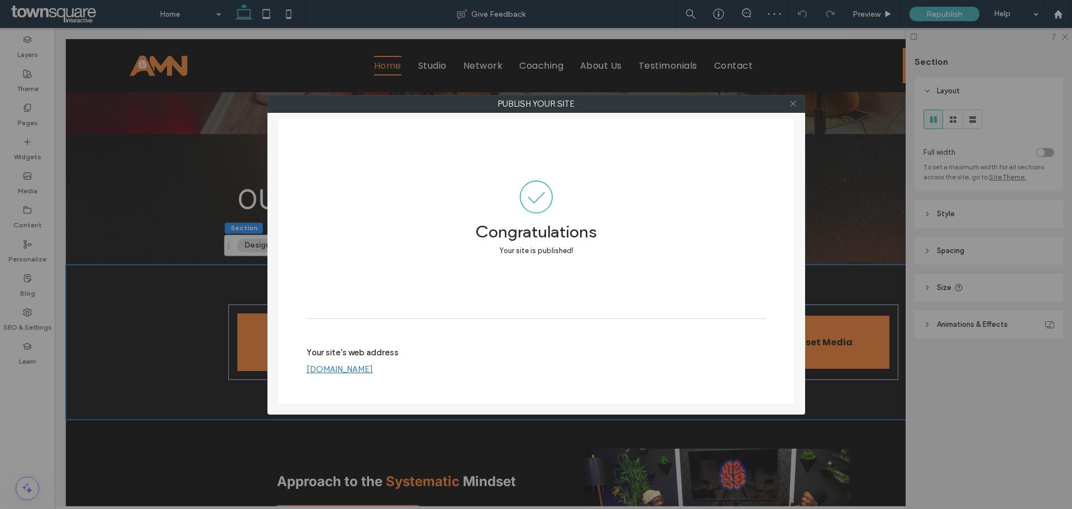
click at [793, 107] on icon at bounding box center [793, 103] width 8 height 8
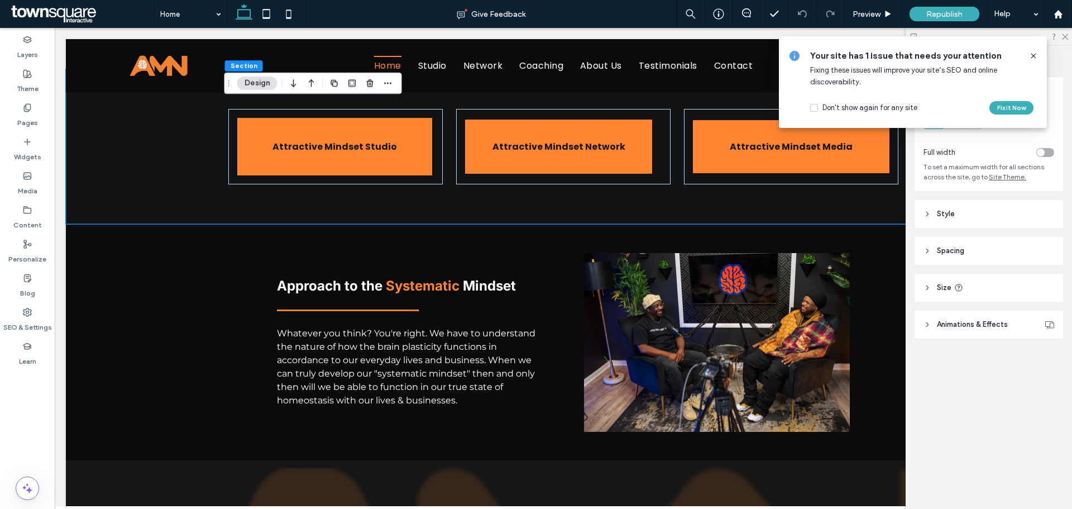
scroll to position [558, 0]
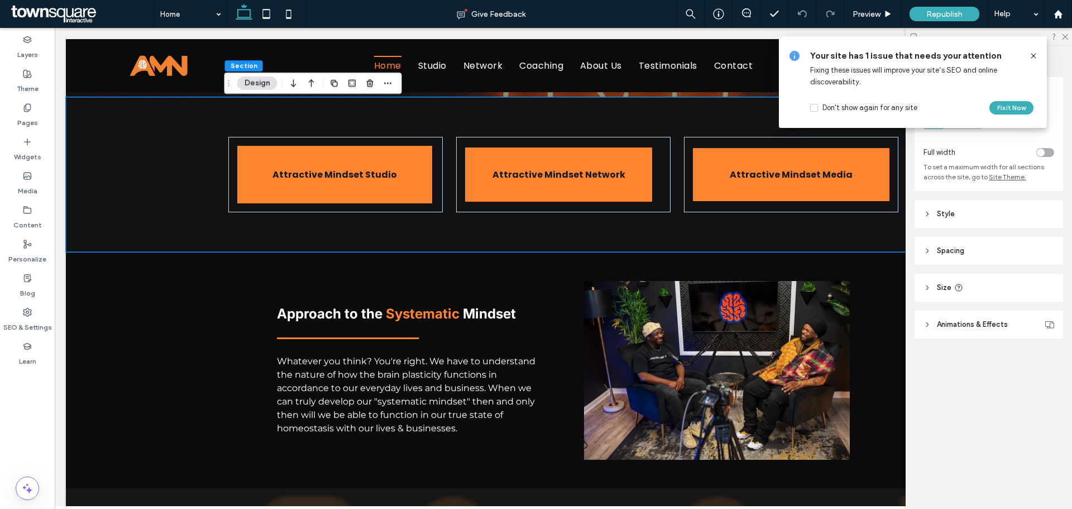
click at [1035, 56] on icon at bounding box center [1033, 55] width 9 height 9
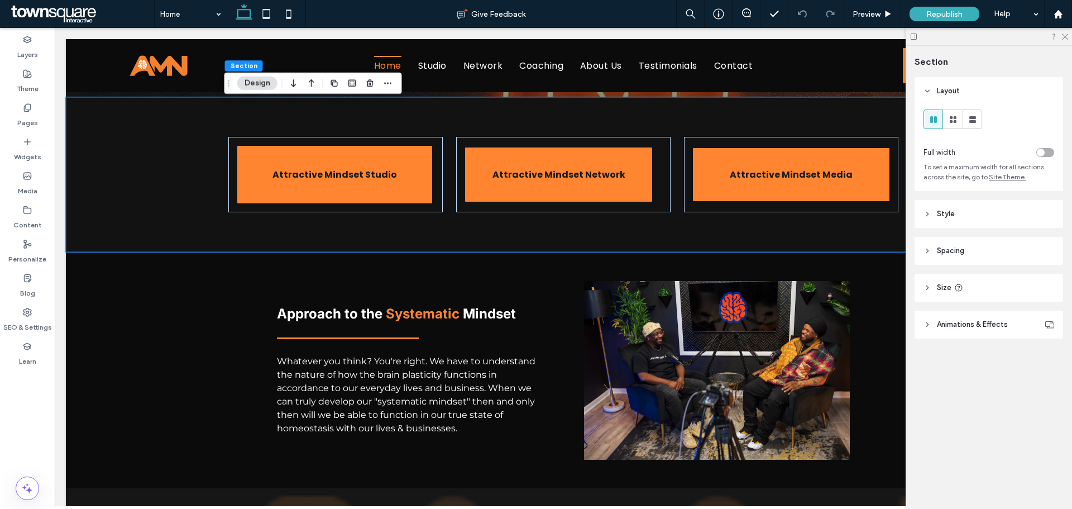
click at [1070, 37] on div at bounding box center [989, 36] width 166 height 17
click at [1065, 37] on use at bounding box center [1065, 37] width 6 height 6
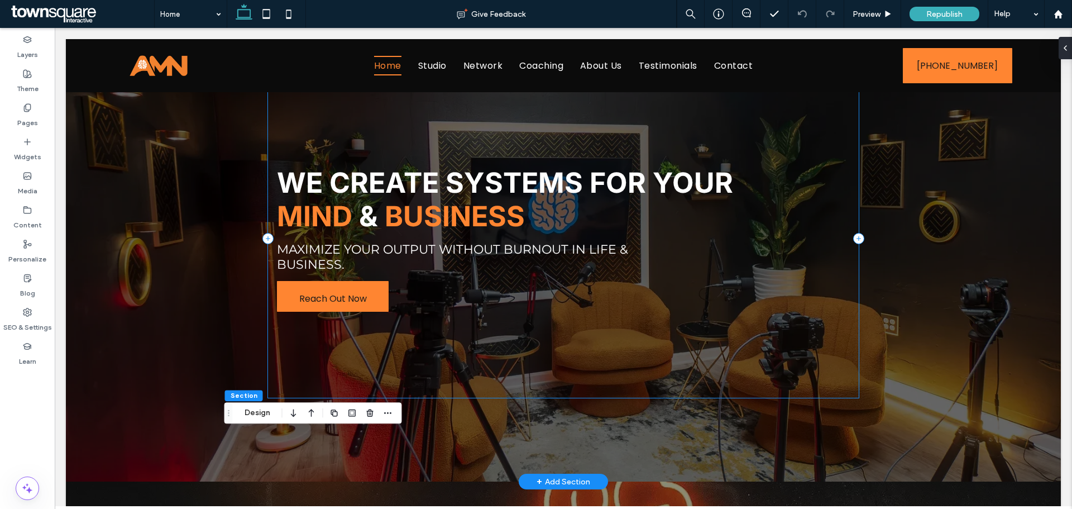
scroll to position [0, 0]
